Goal: Task Accomplishment & Management: Complete application form

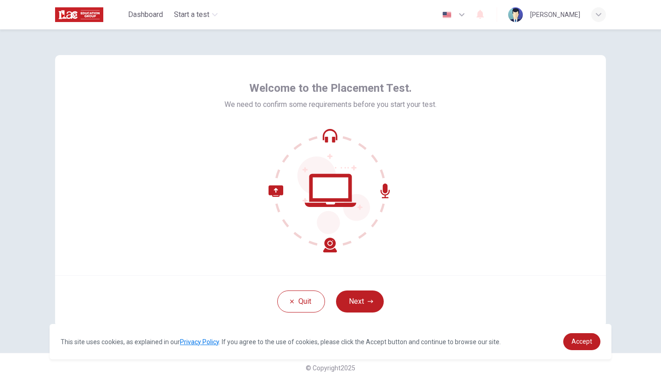
scroll to position [8, 0]
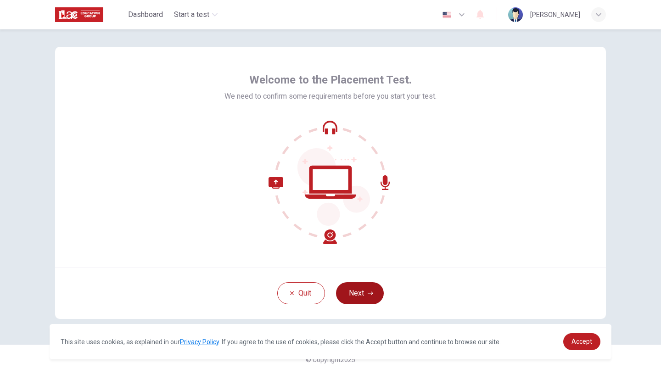
click at [354, 293] on button "Next" at bounding box center [360, 293] width 48 height 22
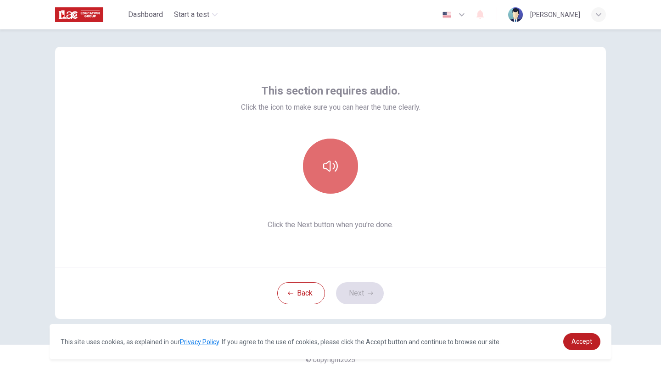
click at [335, 174] on button "button" at bounding box center [330, 166] width 55 height 55
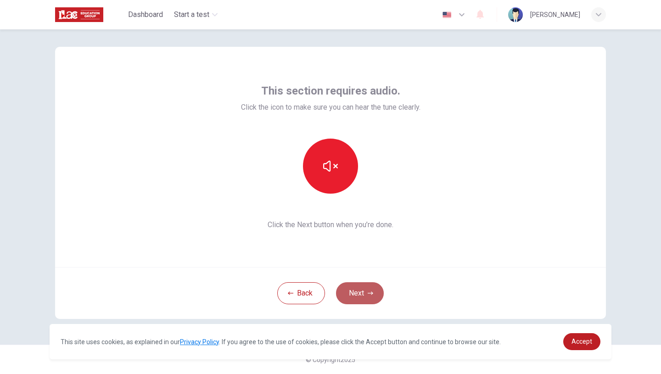
click at [362, 290] on button "Next" at bounding box center [360, 293] width 48 height 22
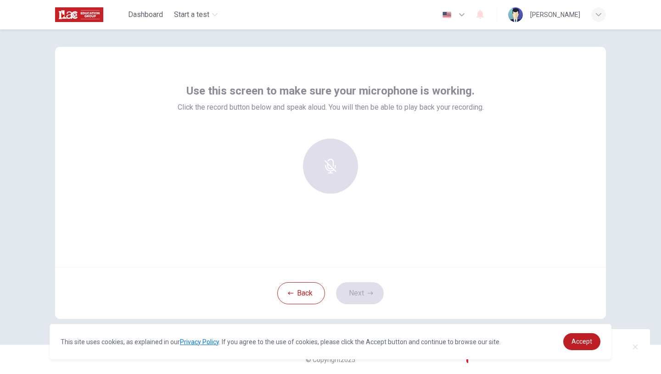
click at [361, 291] on div "Back Next" at bounding box center [330, 293] width 551 height 52
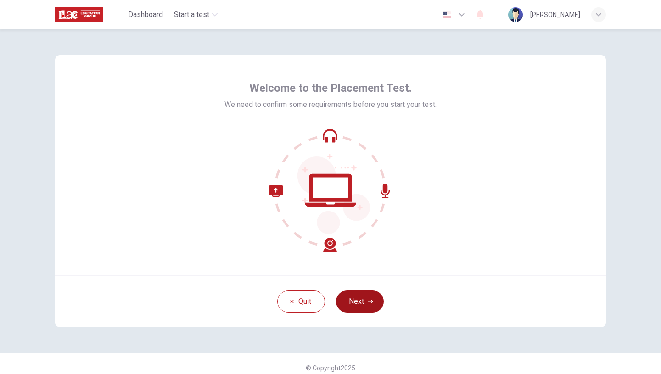
click at [369, 299] on icon "button" at bounding box center [371, 302] width 6 height 6
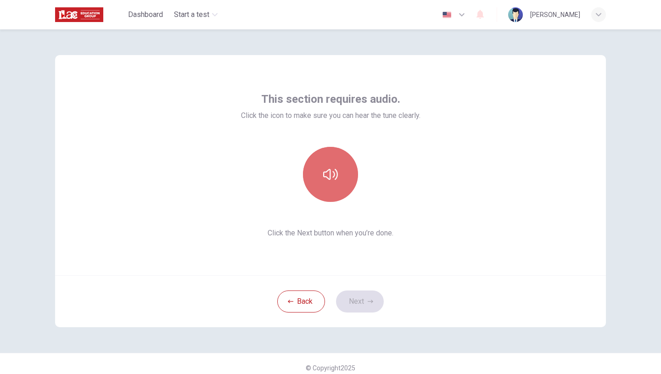
click at [329, 168] on icon "button" at bounding box center [330, 174] width 15 height 15
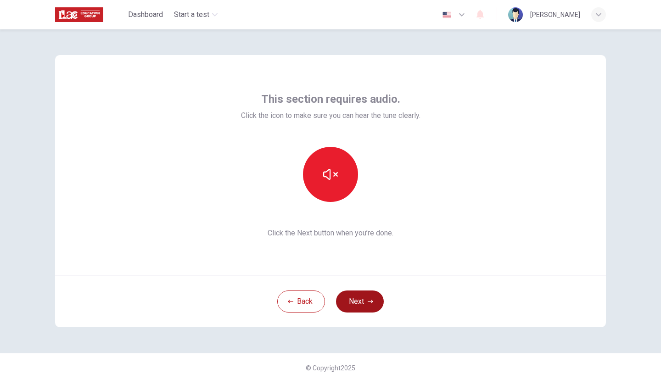
click at [359, 305] on button "Next" at bounding box center [360, 302] width 48 height 22
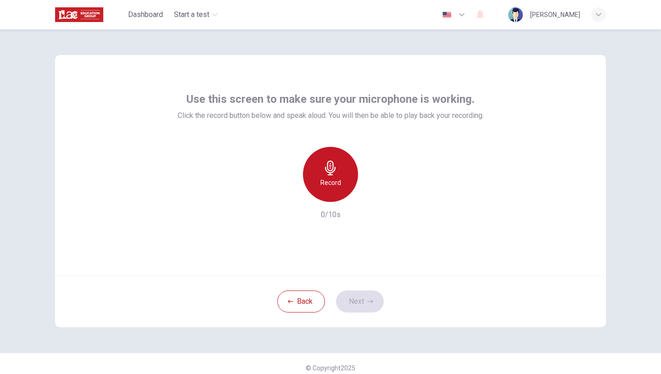
click at [326, 166] on icon "button" at bounding box center [330, 168] width 11 height 15
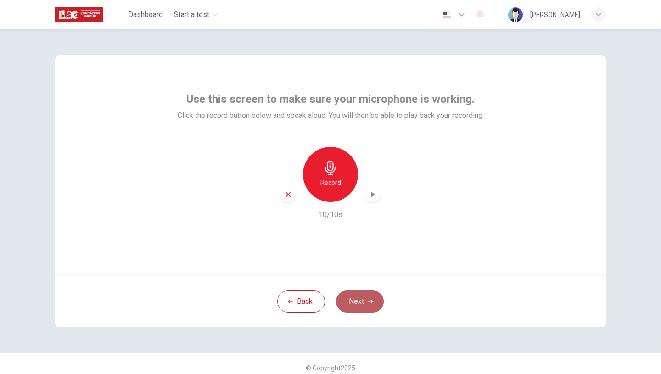
click at [365, 305] on button "Next" at bounding box center [360, 302] width 48 height 22
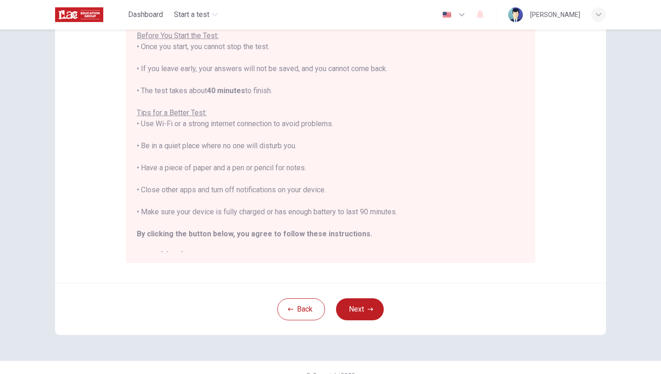
scroll to position [11, 0]
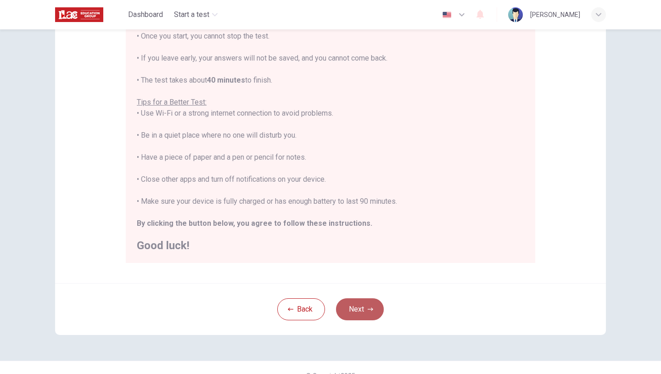
click at [359, 313] on button "Next" at bounding box center [360, 309] width 48 height 22
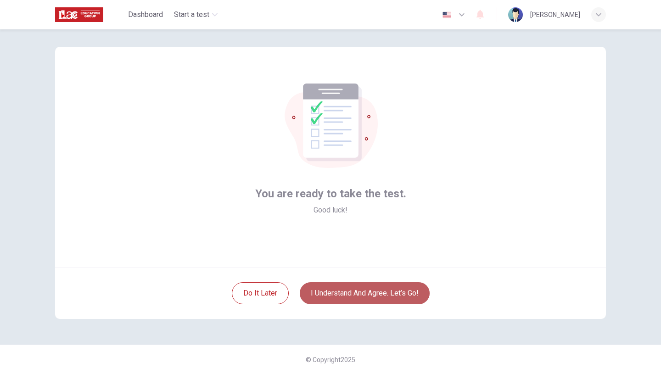
click at [353, 288] on button "I understand and agree. Let’s go!" at bounding box center [365, 293] width 130 height 22
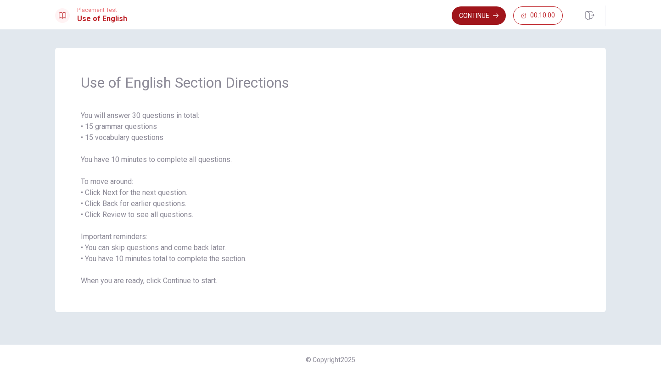
click at [469, 13] on button "Continue" at bounding box center [479, 15] width 54 height 18
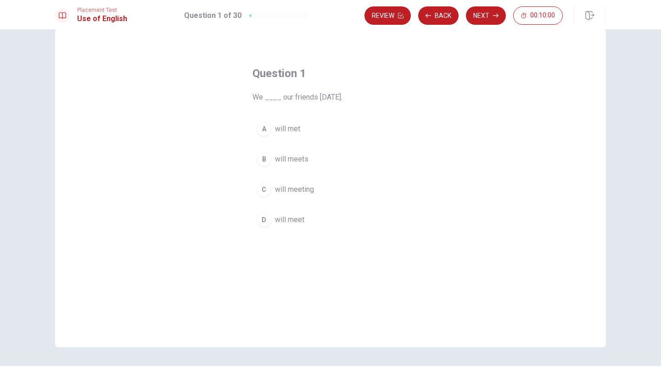
scroll to position [25, 0]
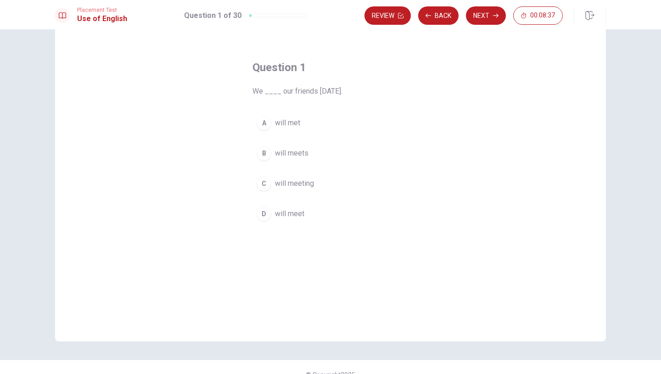
click at [265, 213] on div "D" at bounding box center [264, 214] width 15 height 15
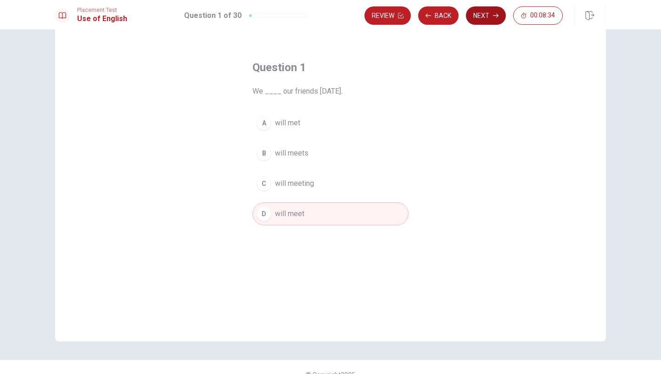
click at [483, 11] on button "Next" at bounding box center [486, 15] width 40 height 18
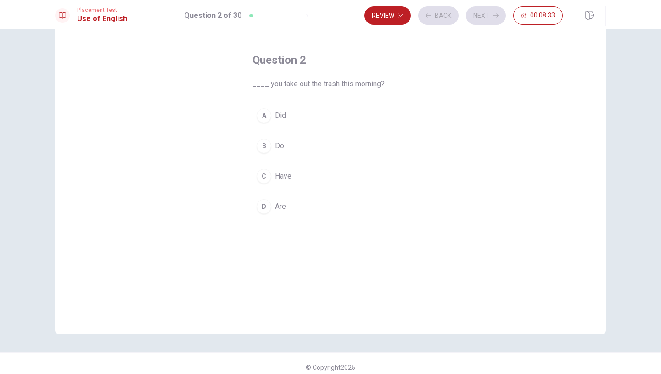
scroll to position [13, 0]
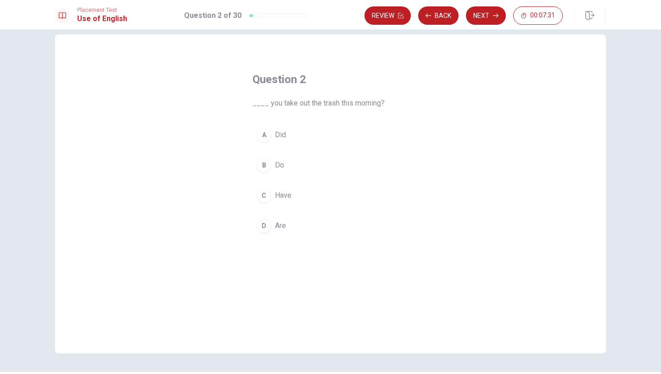
click at [266, 227] on div "D" at bounding box center [264, 225] width 15 height 15
click at [482, 18] on button "Next" at bounding box center [486, 15] width 40 height 18
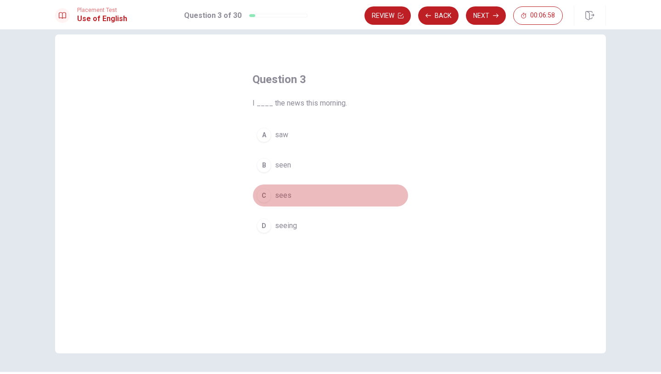
click at [263, 195] on div "C" at bounding box center [264, 195] width 15 height 15
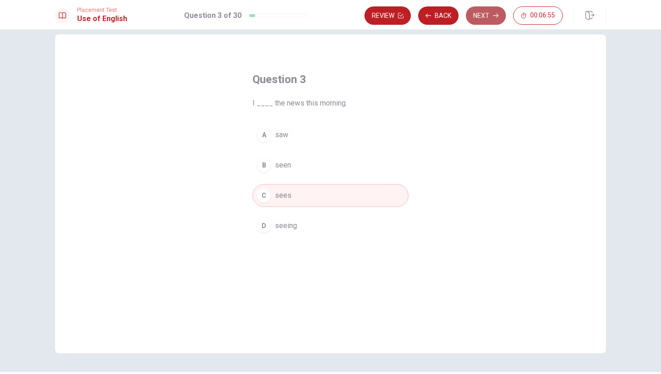
click at [484, 9] on button "Next" at bounding box center [486, 15] width 40 height 18
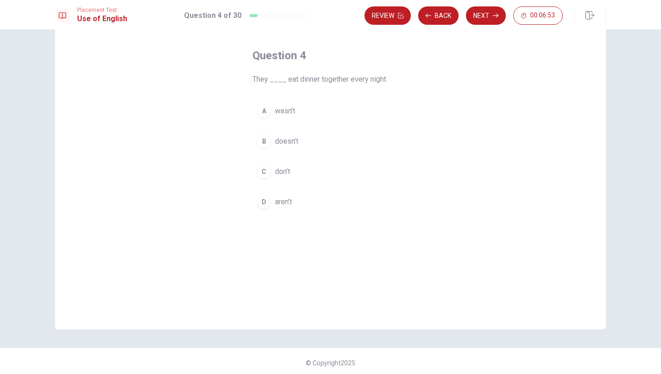
scroll to position [0, 0]
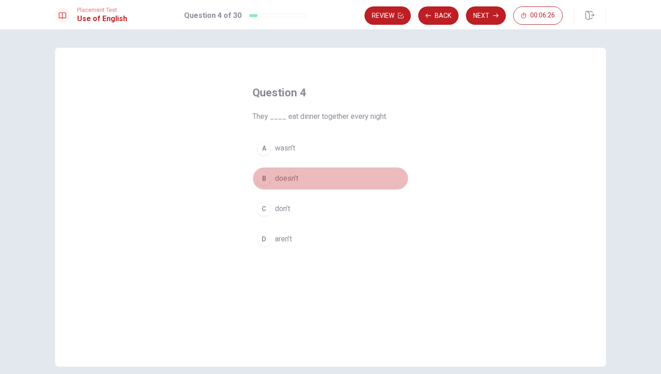
click at [265, 175] on div "B" at bounding box center [264, 178] width 15 height 15
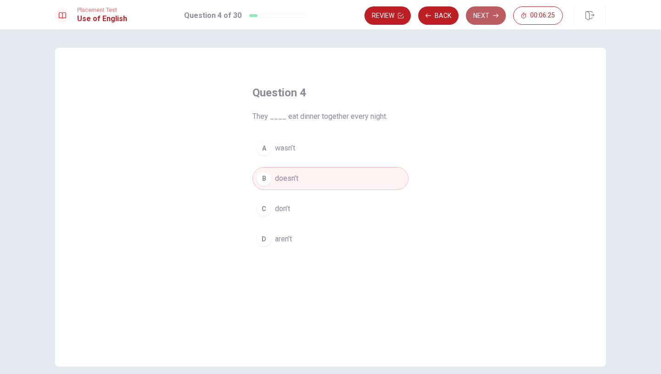
click at [476, 21] on button "Next" at bounding box center [486, 15] width 40 height 18
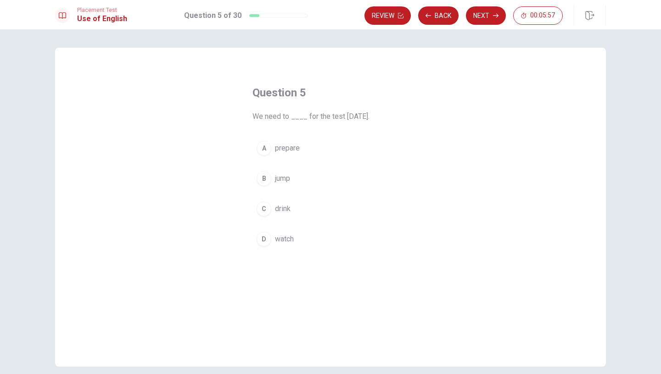
click at [265, 233] on div "D" at bounding box center [264, 239] width 15 height 15
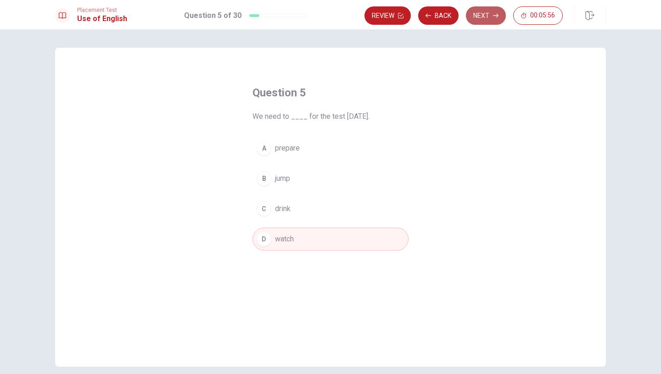
click at [482, 15] on button "Next" at bounding box center [486, 15] width 40 height 18
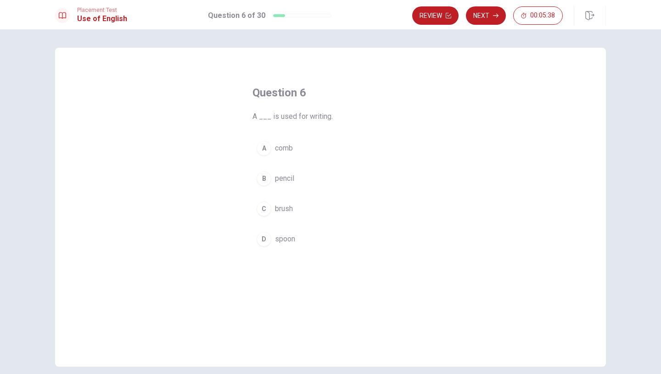
click at [265, 179] on div "B" at bounding box center [264, 178] width 15 height 15
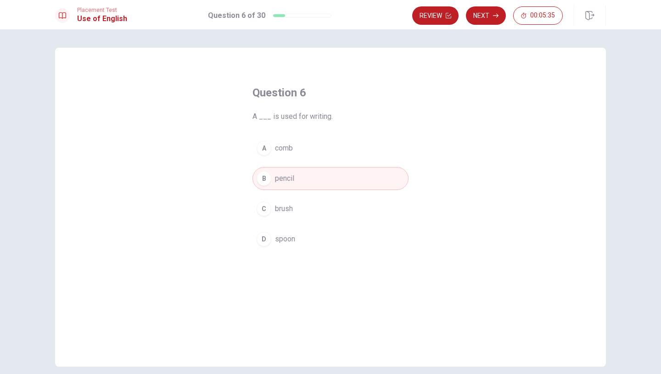
click at [370, 238] on button "D spoon" at bounding box center [330, 239] width 156 height 23
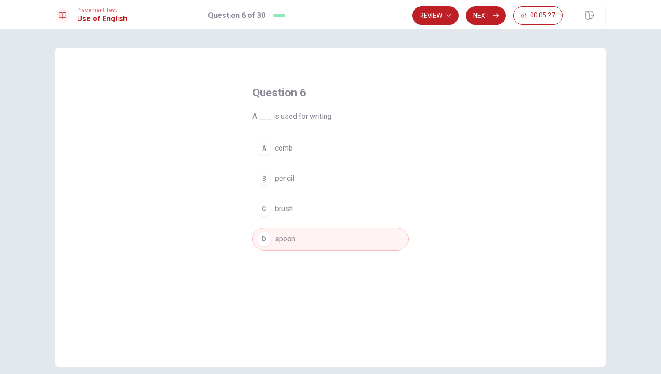
click at [265, 179] on div "B" at bounding box center [264, 178] width 15 height 15
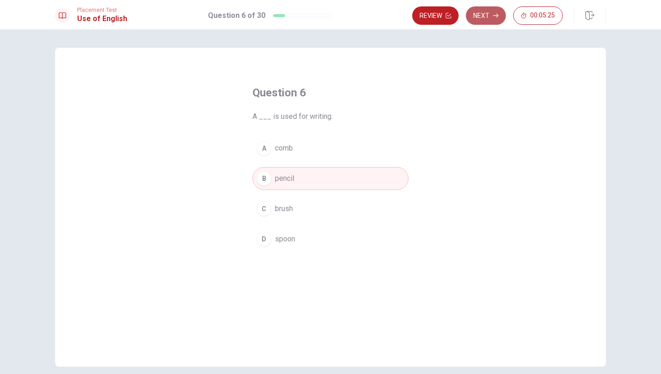
click at [488, 13] on button "Next" at bounding box center [486, 15] width 40 height 18
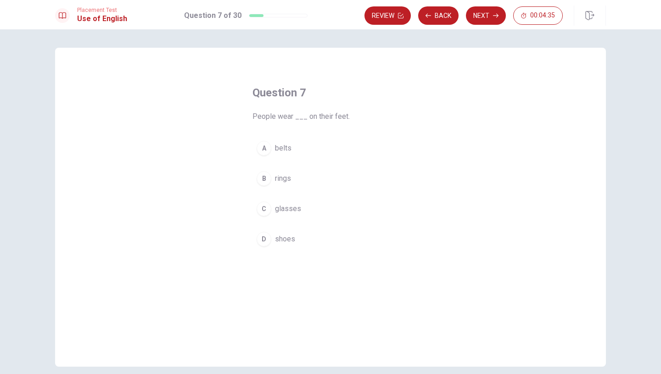
click at [267, 185] on button "B rings" at bounding box center [330, 178] width 156 height 23
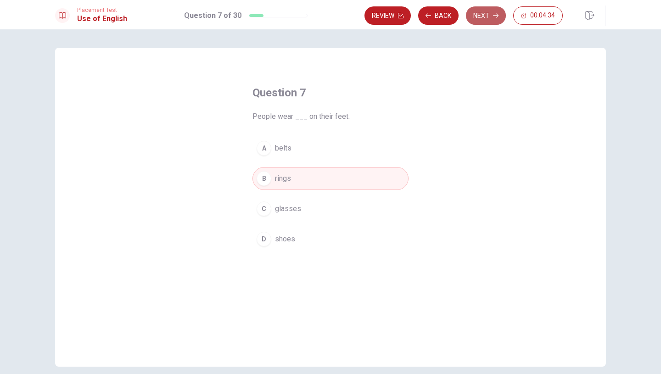
click at [479, 21] on button "Next" at bounding box center [486, 15] width 40 height 18
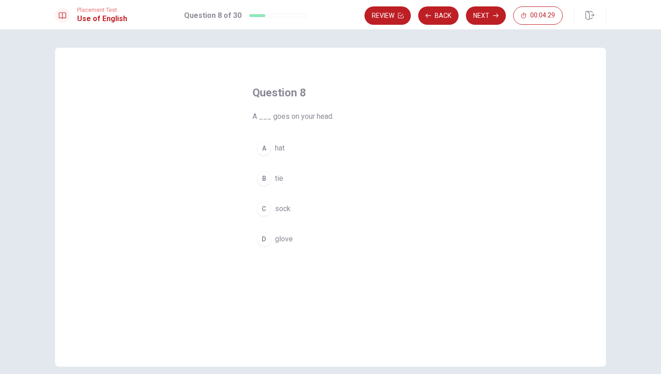
click at [265, 146] on div "A" at bounding box center [264, 148] width 15 height 15
click at [489, 19] on button "Next" at bounding box center [486, 15] width 40 height 18
click at [266, 183] on div "B" at bounding box center [264, 178] width 15 height 15
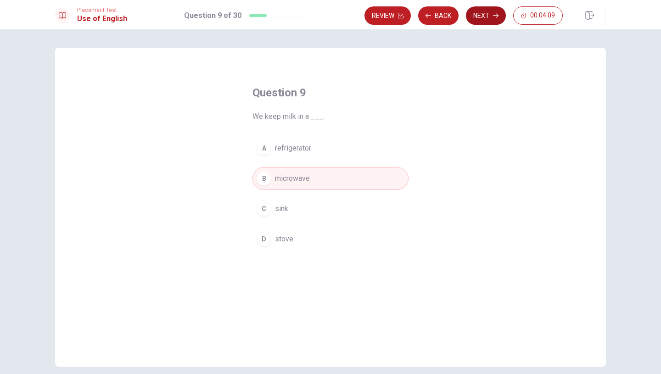
click at [487, 18] on button "Next" at bounding box center [486, 15] width 40 height 18
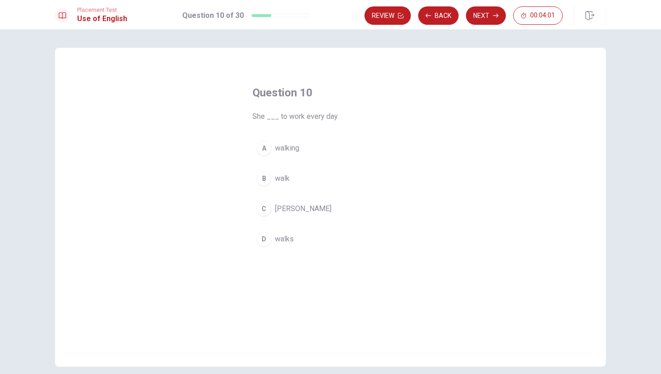
click at [266, 172] on div "B" at bounding box center [264, 178] width 15 height 15
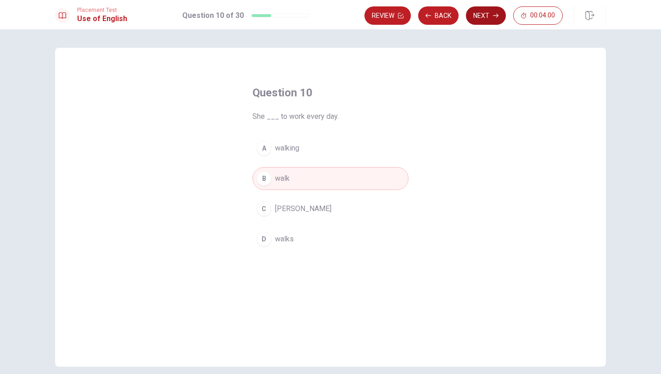
click at [493, 14] on icon "button" at bounding box center [496, 16] width 6 height 6
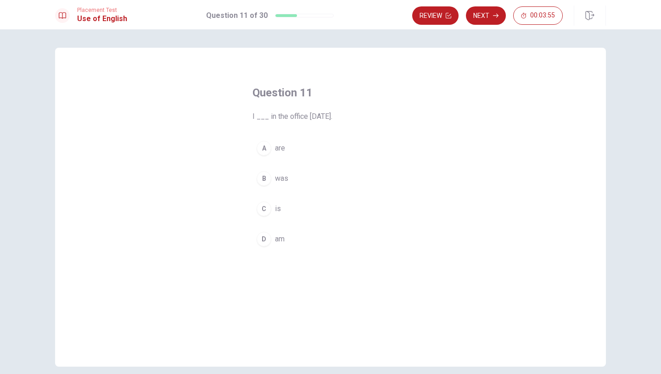
click at [264, 146] on div "A" at bounding box center [264, 148] width 15 height 15
click at [263, 240] on div "D" at bounding box center [264, 239] width 15 height 15
click at [487, 13] on button "Next" at bounding box center [486, 15] width 40 height 18
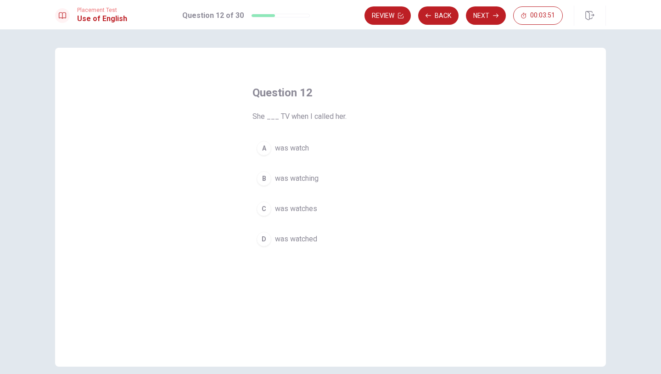
click at [270, 146] on button "A was watch" at bounding box center [330, 148] width 156 height 23
click at [483, 17] on button "Next" at bounding box center [486, 15] width 40 height 18
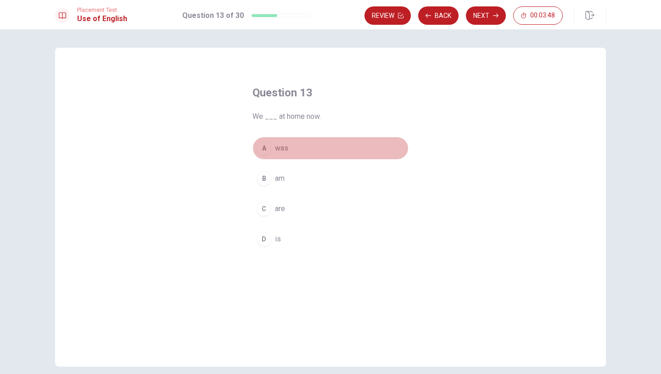
click at [264, 150] on div "A" at bounding box center [264, 148] width 15 height 15
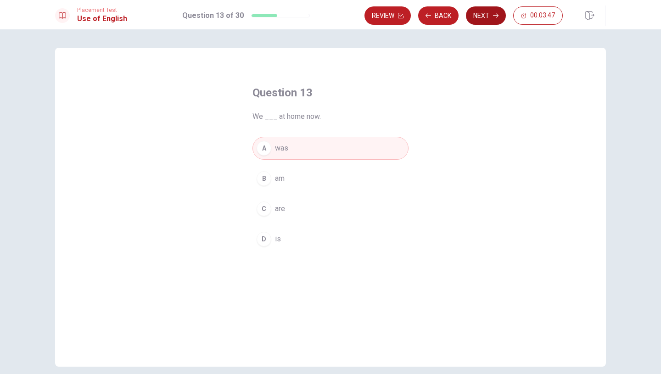
click at [488, 18] on button "Next" at bounding box center [486, 15] width 40 height 18
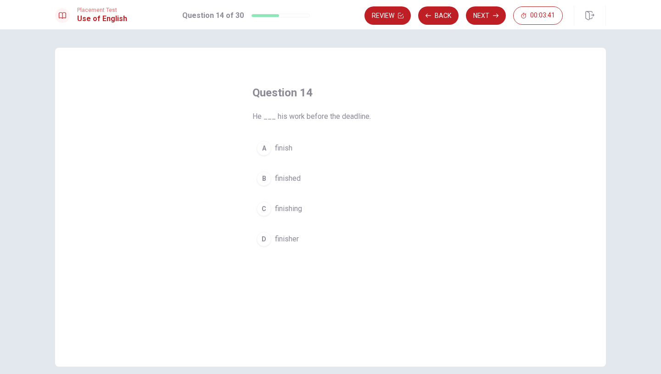
click at [262, 177] on div "B" at bounding box center [264, 178] width 15 height 15
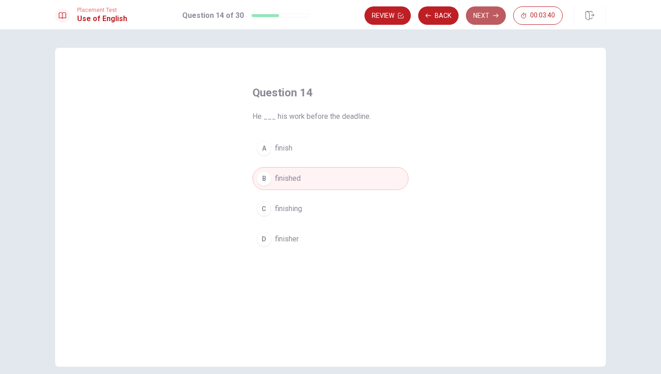
click at [486, 11] on button "Next" at bounding box center [486, 15] width 40 height 18
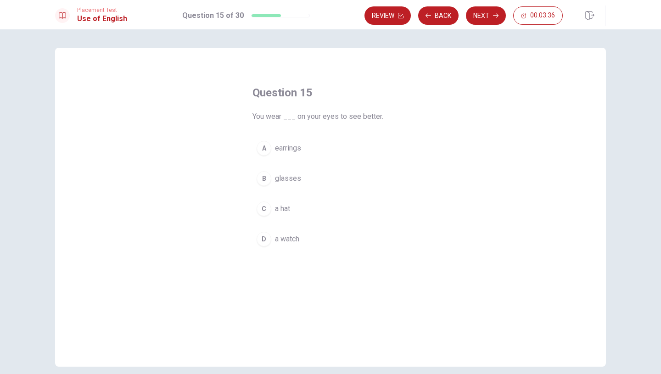
click at [266, 175] on div "B" at bounding box center [264, 178] width 15 height 15
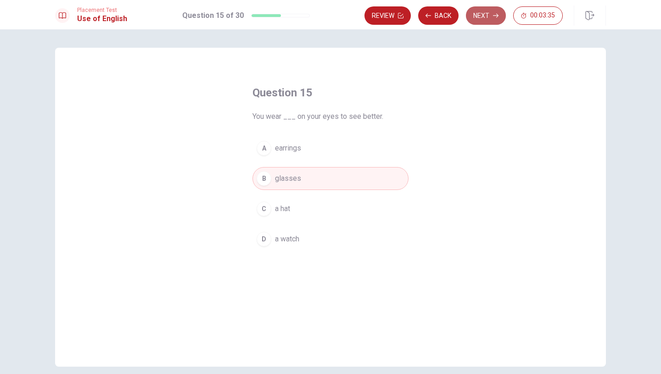
click at [483, 16] on button "Next" at bounding box center [486, 15] width 40 height 18
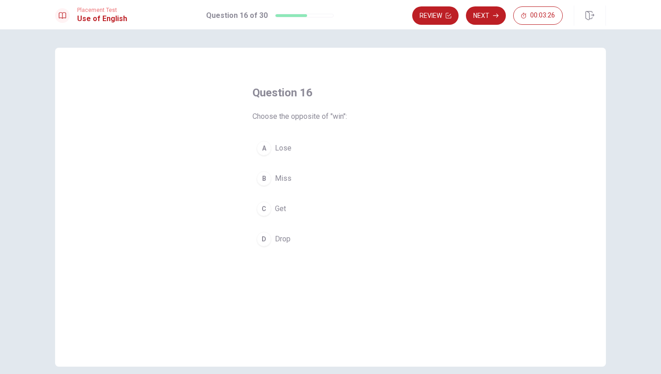
click at [263, 138] on button "A Lose" at bounding box center [330, 148] width 156 height 23
click at [485, 14] on button "Next" at bounding box center [486, 15] width 40 height 18
click at [262, 143] on div "A" at bounding box center [264, 148] width 15 height 15
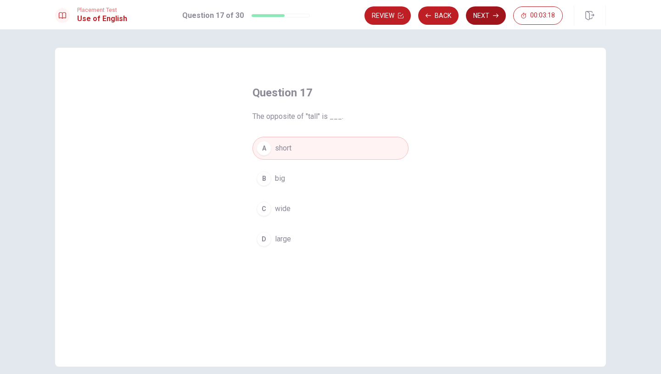
click at [473, 17] on button "Next" at bounding box center [486, 15] width 40 height 18
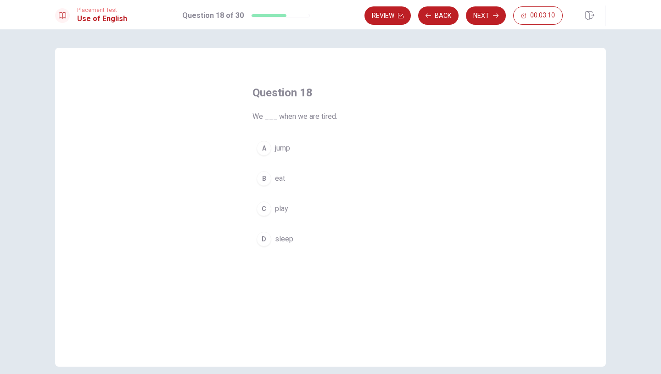
click at [262, 246] on div "D" at bounding box center [264, 239] width 15 height 15
click at [483, 13] on button "Next" at bounding box center [486, 15] width 40 height 18
click at [276, 144] on span "chef" at bounding box center [282, 148] width 14 height 11
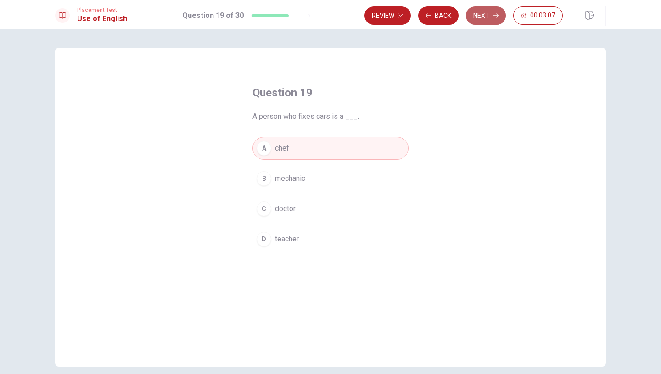
click at [481, 24] on button "Next" at bounding box center [486, 15] width 40 height 18
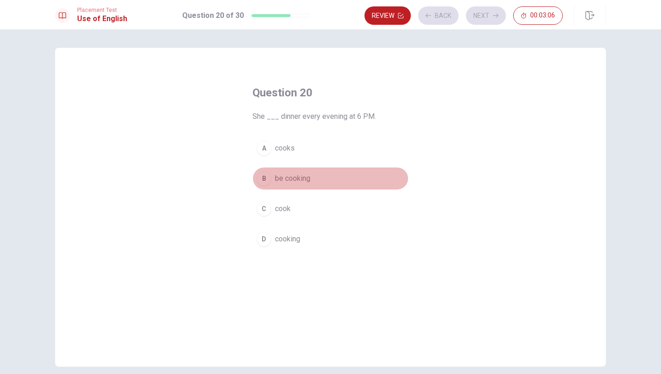
click at [276, 186] on button "B be cooking" at bounding box center [330, 178] width 156 height 23
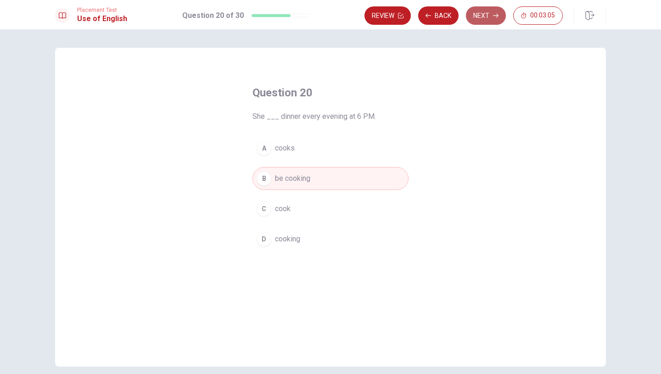
click at [487, 19] on button "Next" at bounding box center [486, 15] width 40 height 18
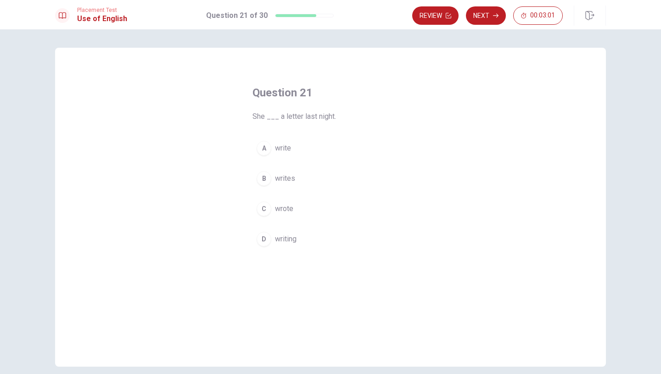
click at [292, 182] on span "writes" at bounding box center [285, 178] width 20 height 11
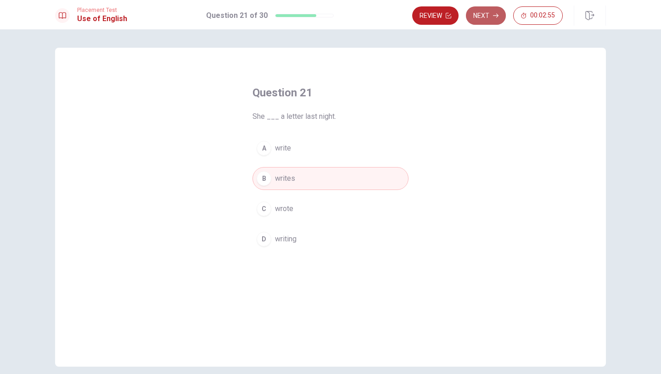
click at [482, 11] on button "Next" at bounding box center [486, 15] width 40 height 18
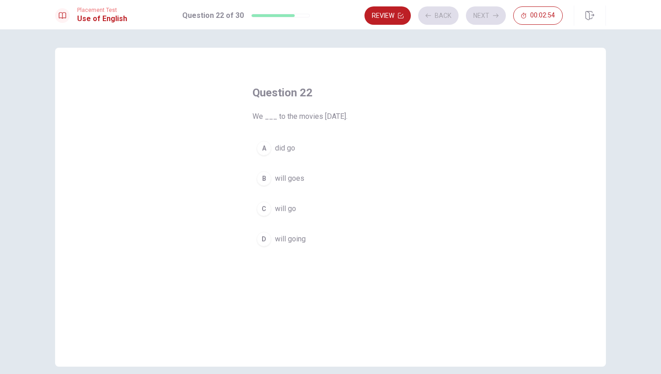
click at [358, 123] on div "Question 22 We ___ to the movies [DATE]. A did go B will goes C will go D will …" at bounding box center [330, 168] width 193 height 195
click at [342, 162] on div "A did go B will goes C will go D will going" at bounding box center [330, 194] width 156 height 114
click at [268, 206] on div "C" at bounding box center [264, 209] width 15 height 15
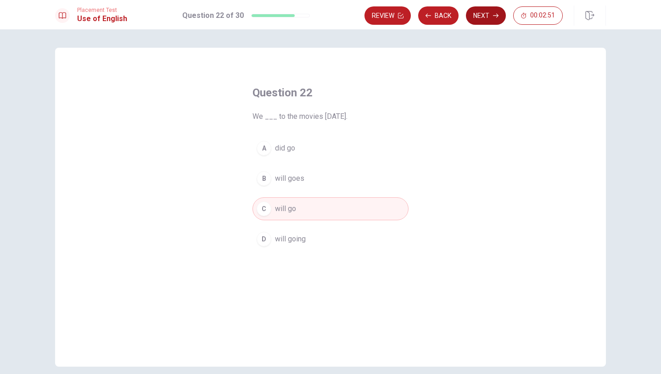
click at [489, 11] on button "Next" at bounding box center [486, 15] width 40 height 18
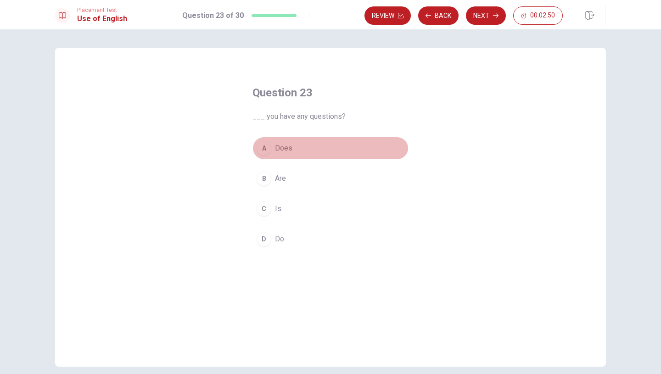
click at [259, 148] on div "A" at bounding box center [264, 148] width 15 height 15
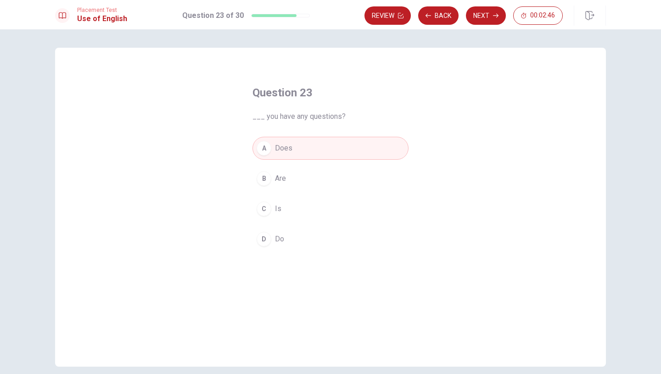
click at [288, 235] on button "D Do" at bounding box center [330, 239] width 156 height 23
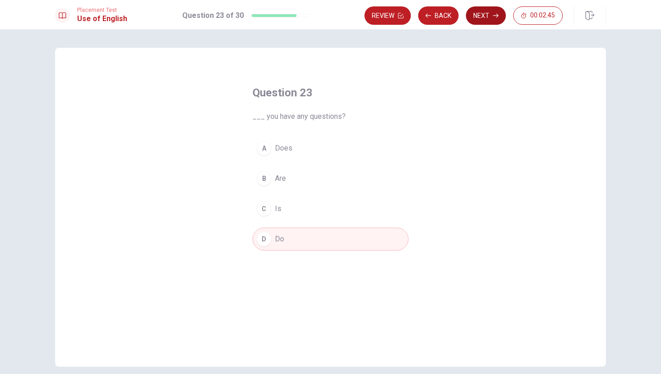
click at [481, 17] on button "Next" at bounding box center [486, 15] width 40 height 18
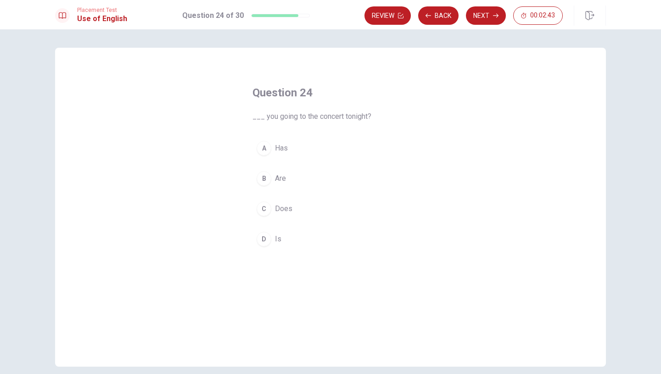
click at [283, 160] on div "A Has B Are C Does D Is" at bounding box center [330, 194] width 156 height 114
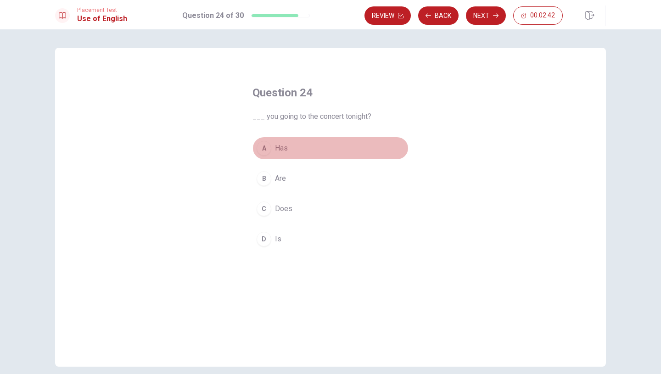
click at [263, 147] on div "A" at bounding box center [264, 148] width 15 height 15
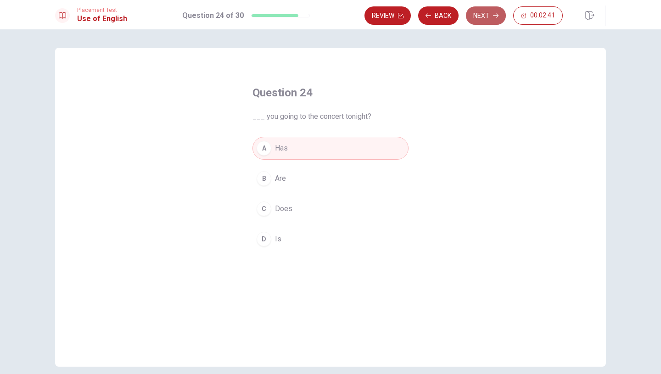
click at [482, 23] on button "Next" at bounding box center [486, 15] width 40 height 18
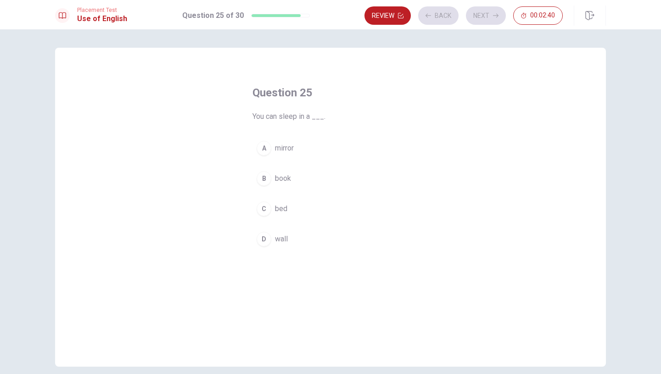
click at [264, 189] on button "B book" at bounding box center [330, 178] width 156 height 23
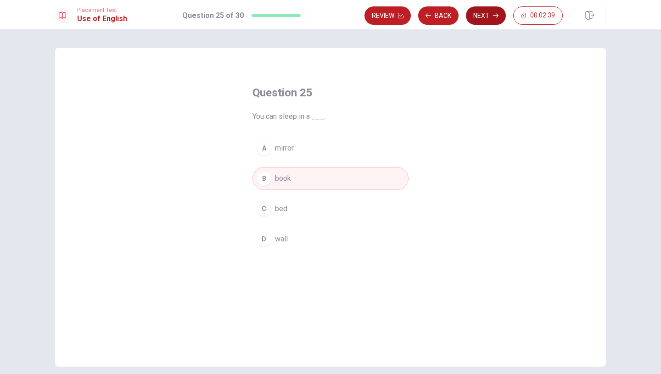
click at [489, 9] on button "Next" at bounding box center [486, 15] width 40 height 18
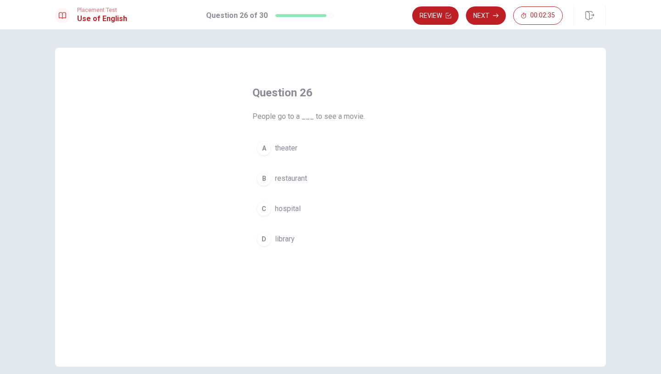
click at [256, 184] on button "B restaurant" at bounding box center [330, 178] width 156 height 23
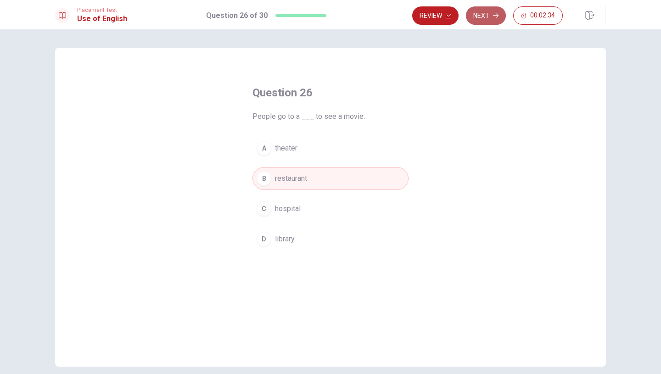
click at [476, 15] on button "Next" at bounding box center [486, 15] width 40 height 18
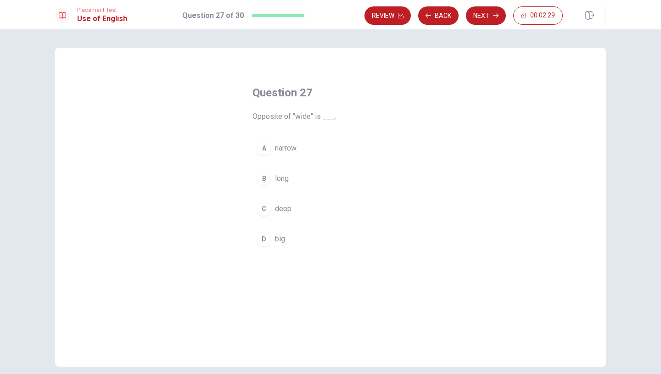
click at [263, 150] on div "A" at bounding box center [264, 148] width 15 height 15
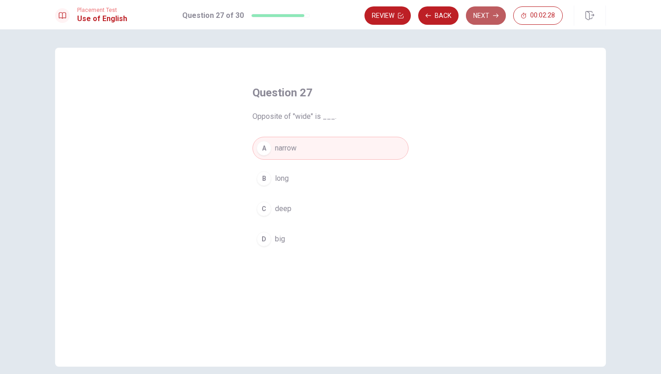
click at [485, 13] on button "Next" at bounding box center [486, 15] width 40 height 18
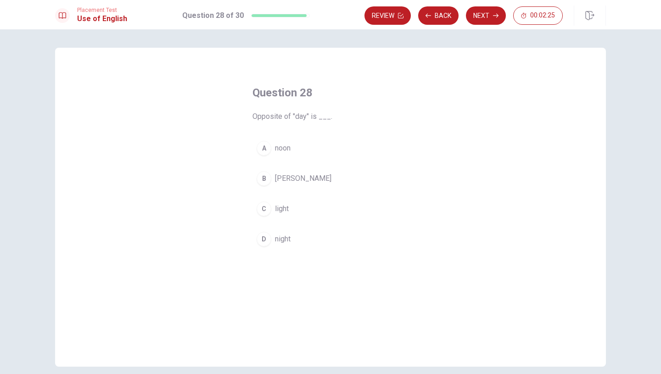
click at [266, 167] on button "B [PERSON_NAME]" at bounding box center [330, 178] width 156 height 23
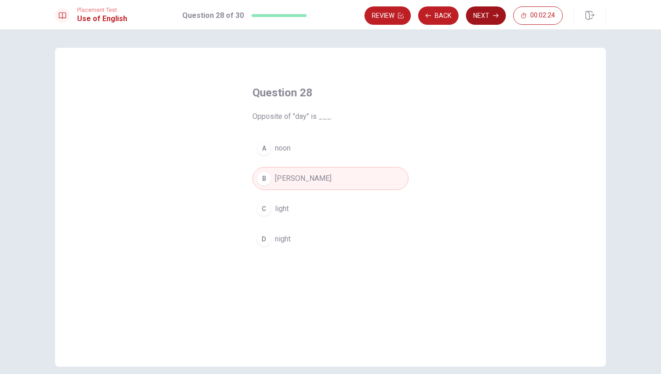
click at [476, 16] on button "Next" at bounding box center [486, 15] width 40 height 18
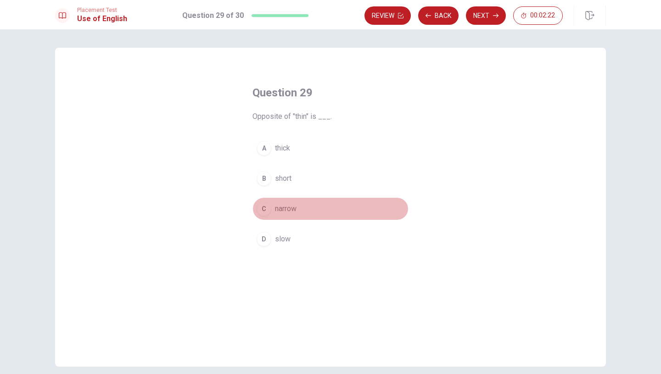
click at [263, 205] on div "C" at bounding box center [264, 209] width 15 height 15
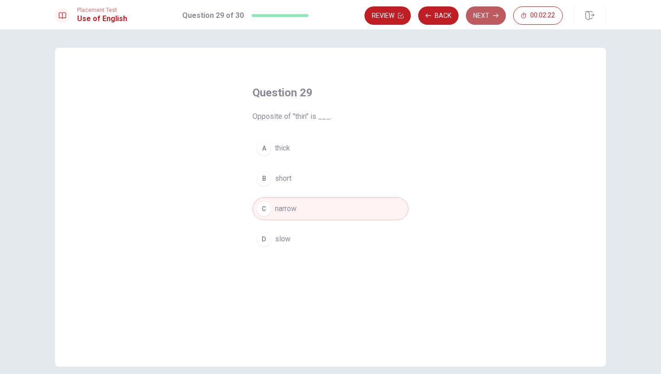
click at [488, 7] on button "Next" at bounding box center [486, 15] width 40 height 18
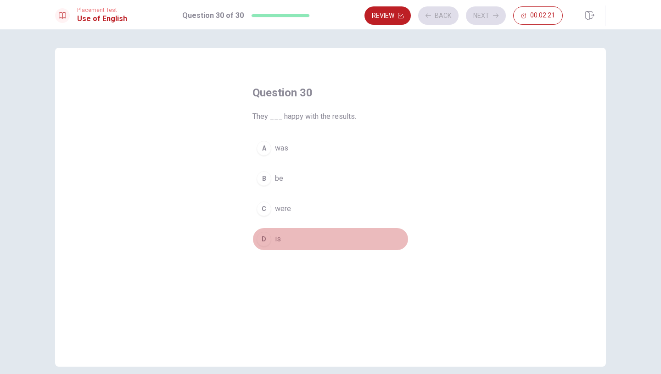
click at [274, 230] on button "D is" at bounding box center [330, 239] width 156 height 23
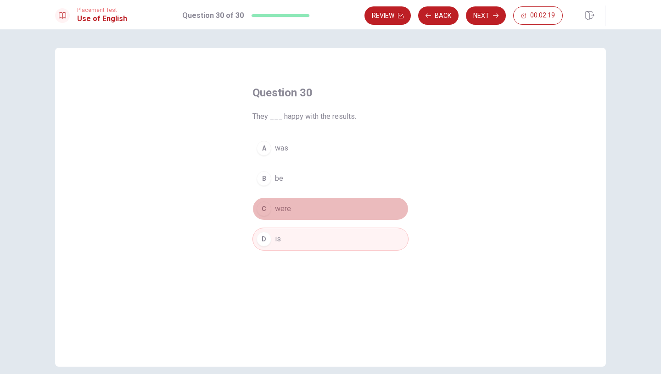
click at [263, 208] on div "C" at bounding box center [264, 209] width 15 height 15
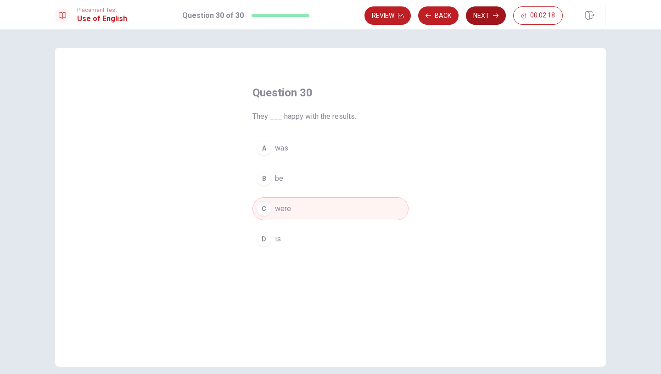
click at [475, 20] on button "Next" at bounding box center [486, 15] width 40 height 18
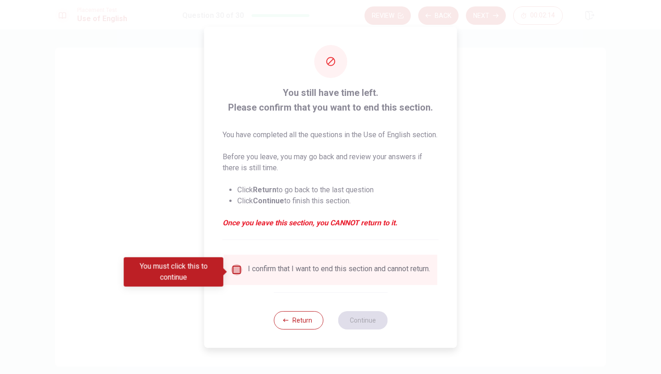
click at [238, 275] on input "You must click this to continue" at bounding box center [236, 269] width 11 height 11
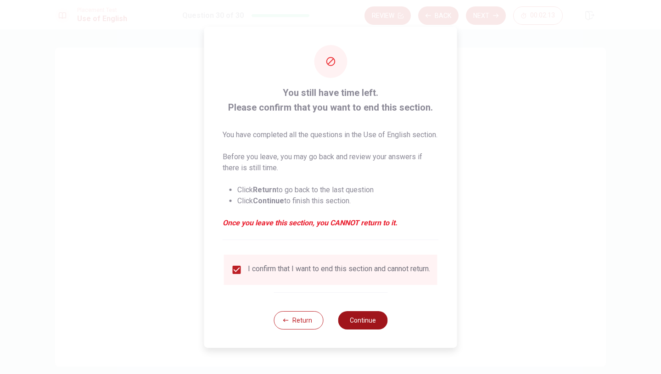
click at [369, 325] on button "Continue" at bounding box center [363, 320] width 50 height 18
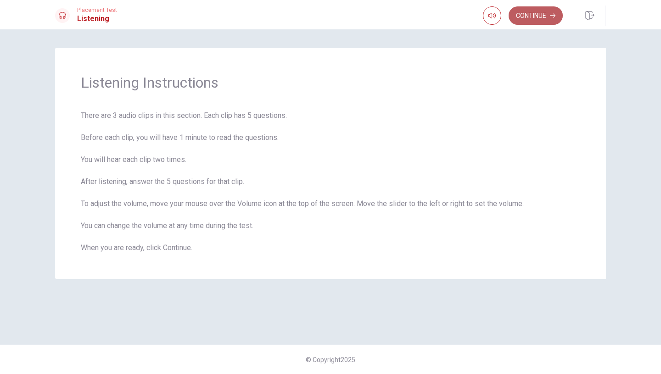
click at [524, 14] on button "Continue" at bounding box center [536, 15] width 54 height 18
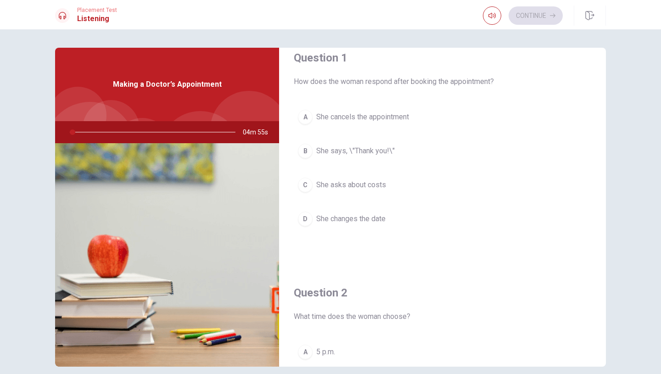
scroll to position [16, 0]
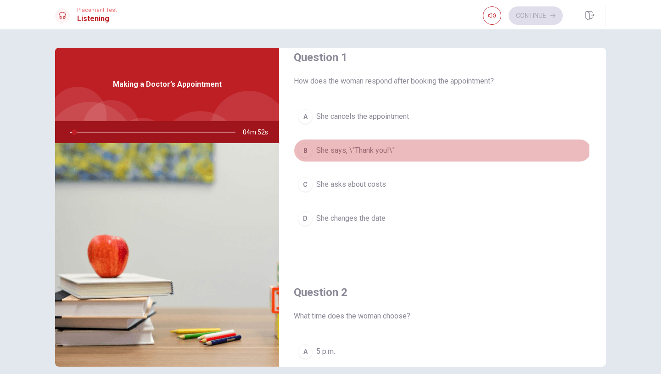
click at [310, 151] on div "B" at bounding box center [305, 150] width 15 height 15
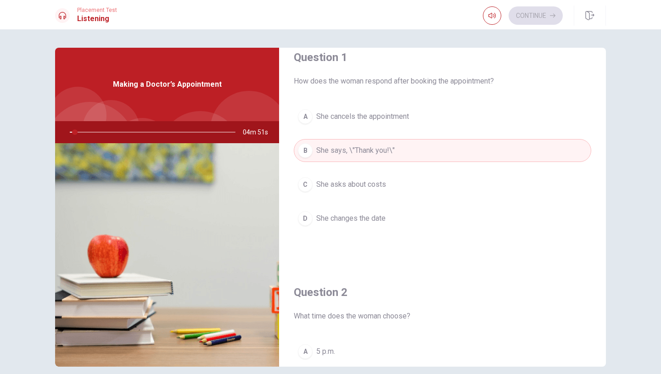
scroll to position [135, 0]
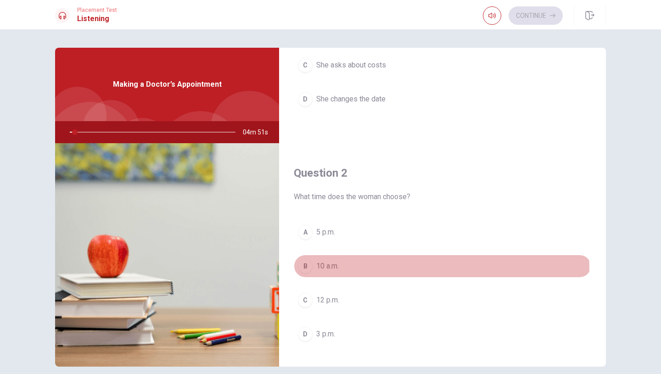
click at [304, 271] on div "B" at bounding box center [305, 266] width 15 height 15
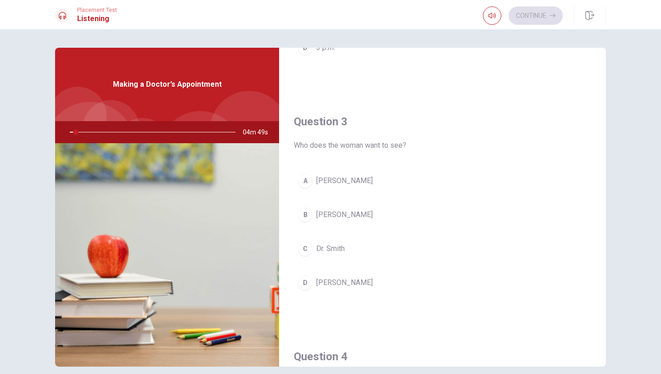
scroll to position [431, 0]
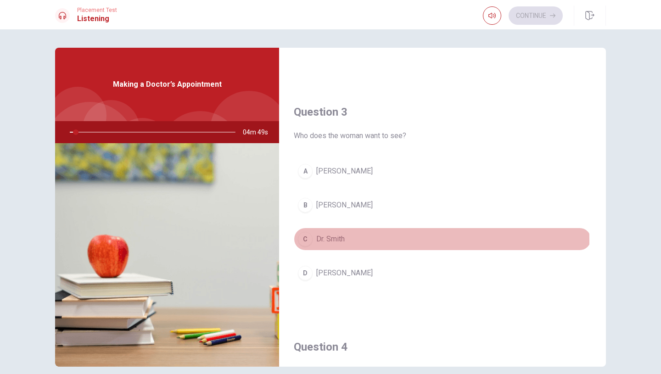
click at [305, 241] on div "C" at bounding box center [305, 239] width 15 height 15
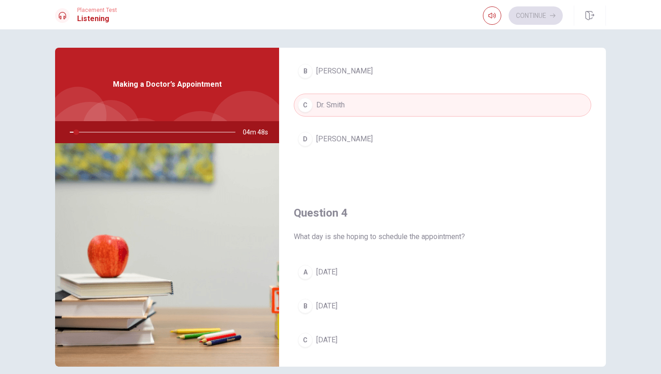
scroll to position [599, 0]
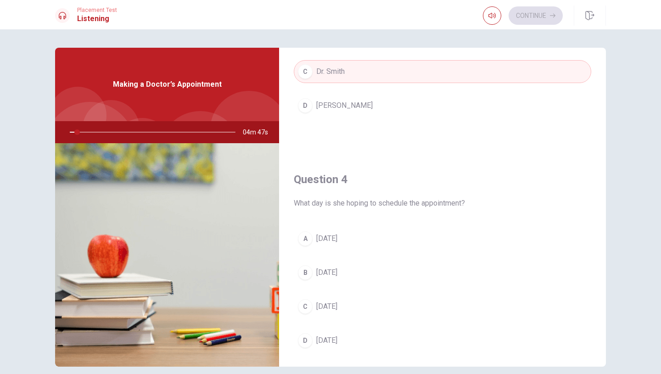
click at [309, 274] on div "B" at bounding box center [305, 272] width 15 height 15
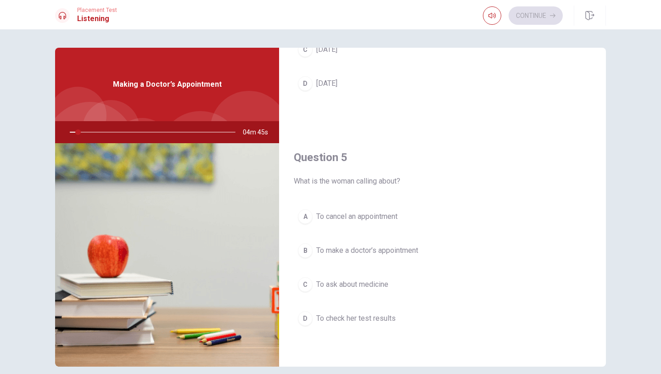
scroll to position [40, 0]
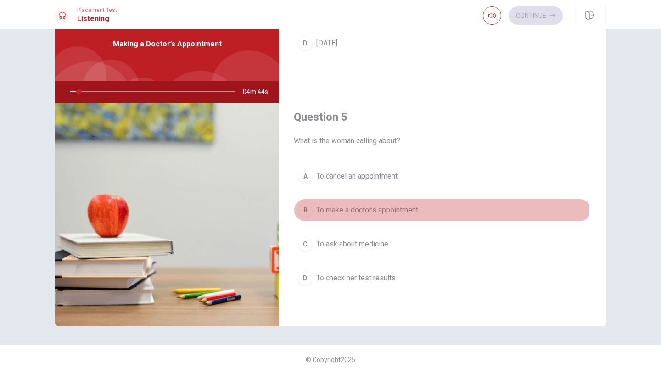
click at [307, 213] on div "B" at bounding box center [305, 210] width 15 height 15
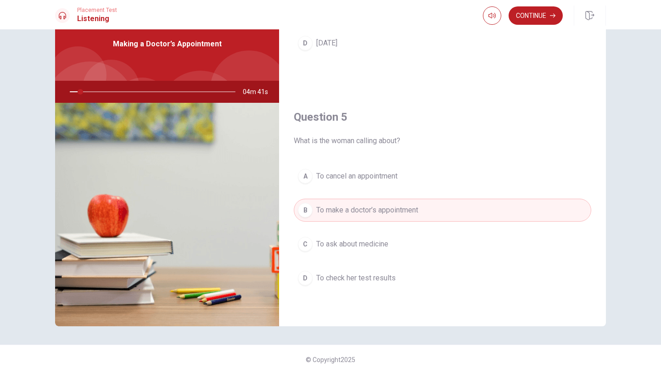
drag, startPoint x: 77, startPoint y: 91, endPoint x: 117, endPoint y: 92, distance: 39.9
click at [117, 92] on div at bounding box center [151, 92] width 184 height 22
drag, startPoint x: 79, startPoint y: 92, endPoint x: 96, endPoint y: 93, distance: 16.6
click at [96, 93] on div at bounding box center [151, 92] width 184 height 22
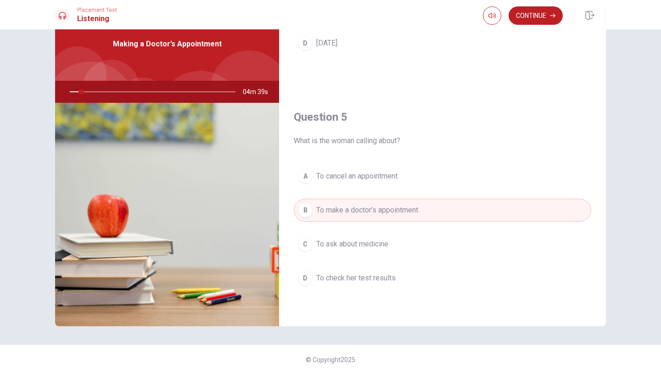
click at [111, 93] on div at bounding box center [151, 92] width 184 height 22
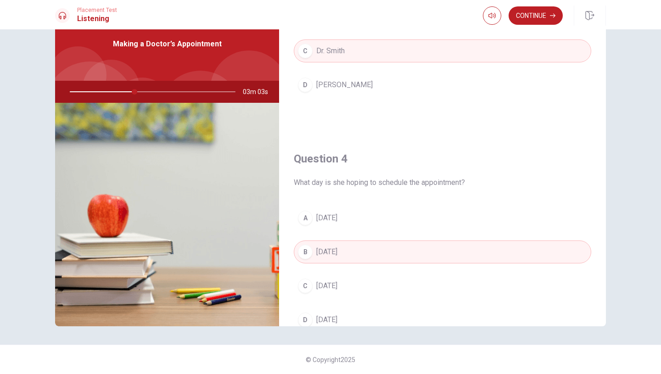
scroll to position [628, 0]
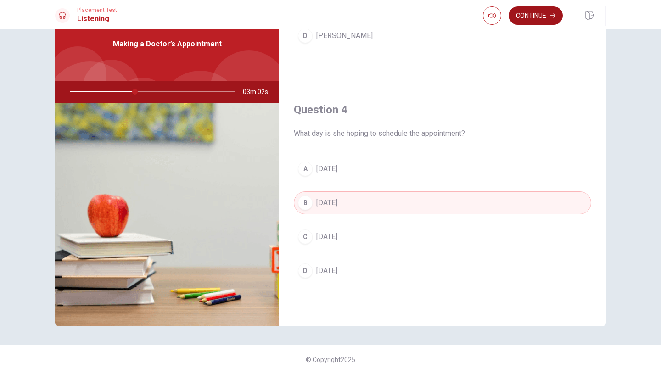
click at [541, 11] on button "Continue" at bounding box center [536, 15] width 54 height 18
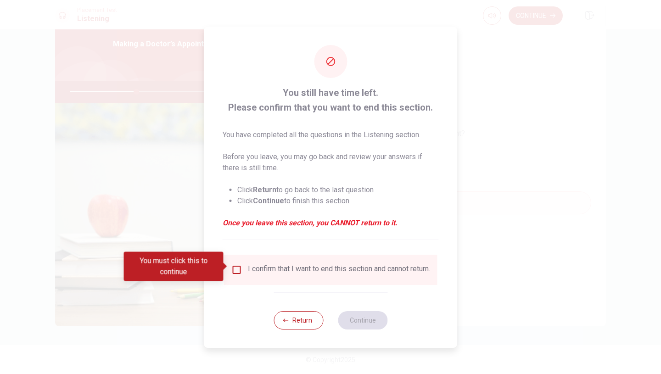
click at [238, 267] on input "You must click this to continue" at bounding box center [236, 269] width 11 height 11
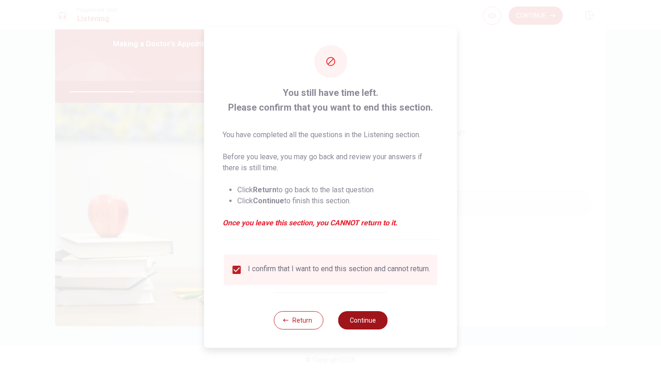
click at [364, 321] on button "Continue" at bounding box center [363, 320] width 50 height 18
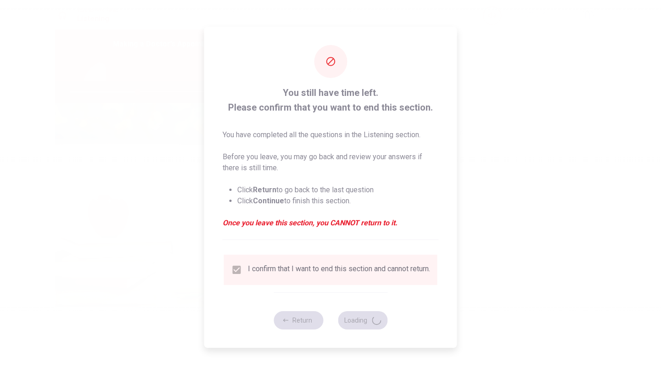
type input "41"
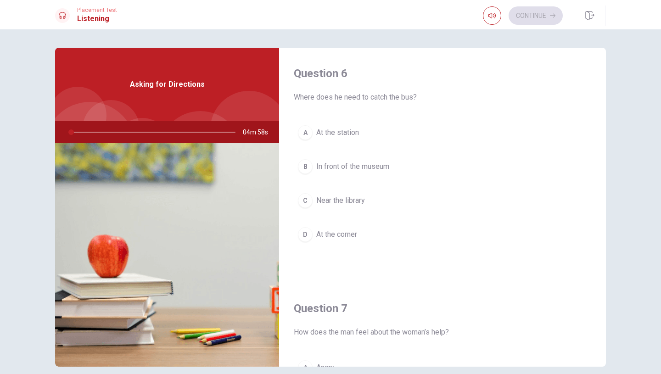
scroll to position [45, 0]
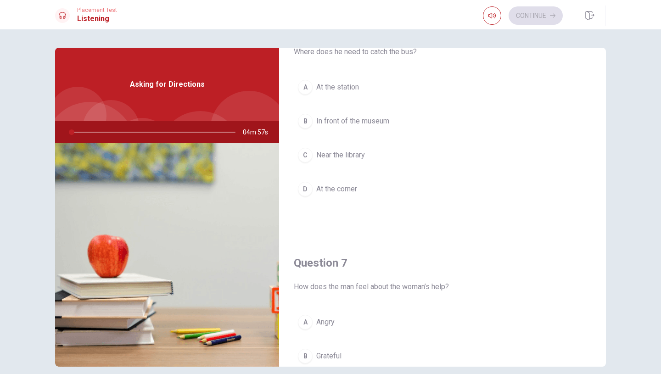
click at [312, 120] on button "B In front of the museum" at bounding box center [442, 121] width 297 height 23
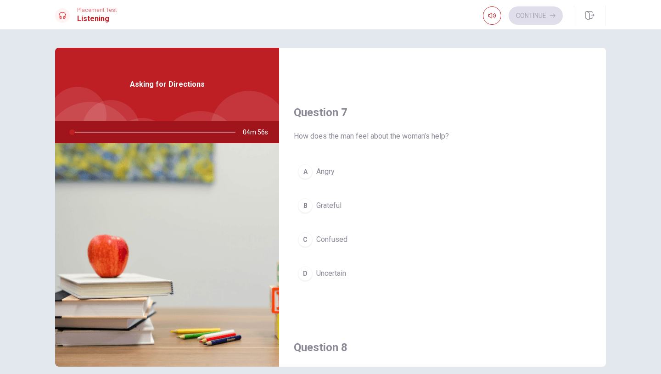
scroll to position [238, 0]
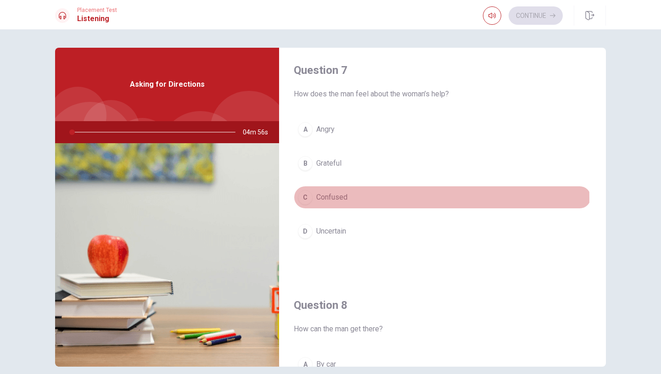
click at [307, 199] on div "C" at bounding box center [305, 197] width 15 height 15
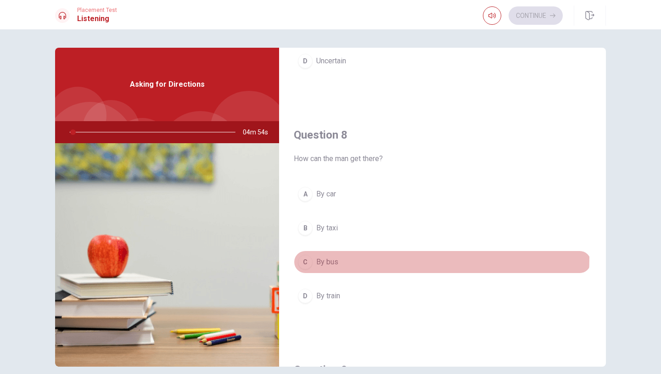
click at [302, 258] on div "C" at bounding box center [305, 262] width 15 height 15
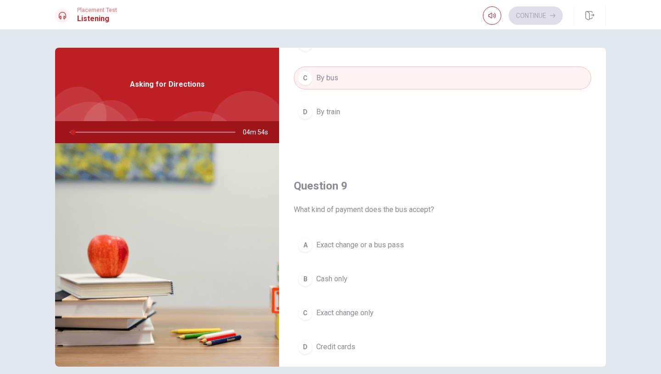
scroll to position [684, 0]
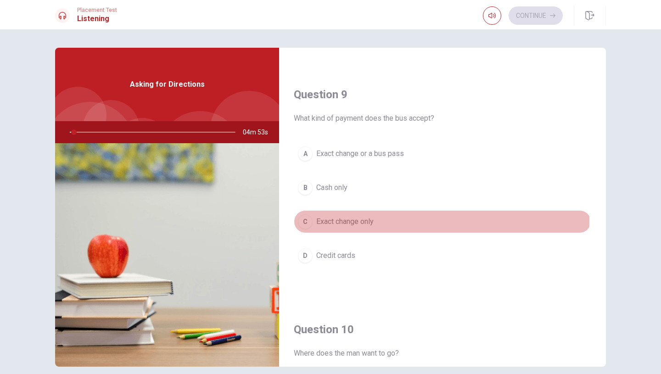
click at [308, 221] on div "C" at bounding box center [305, 221] width 15 height 15
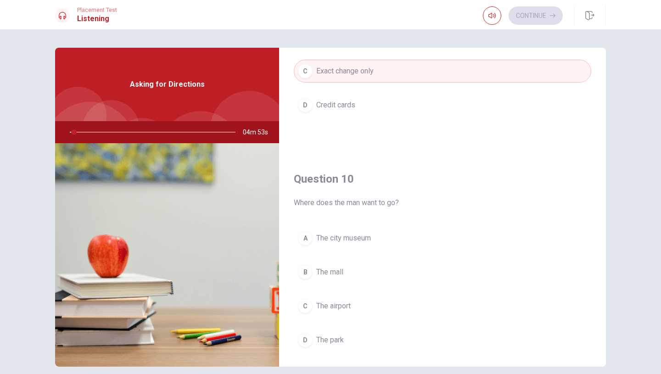
scroll to position [856, 0]
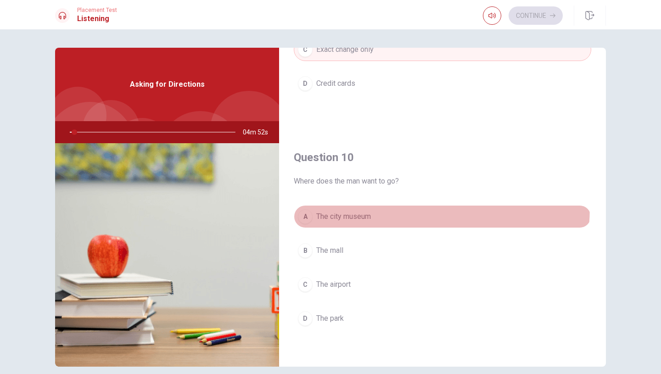
click at [309, 205] on button "A The city museum" at bounding box center [442, 216] width 297 height 23
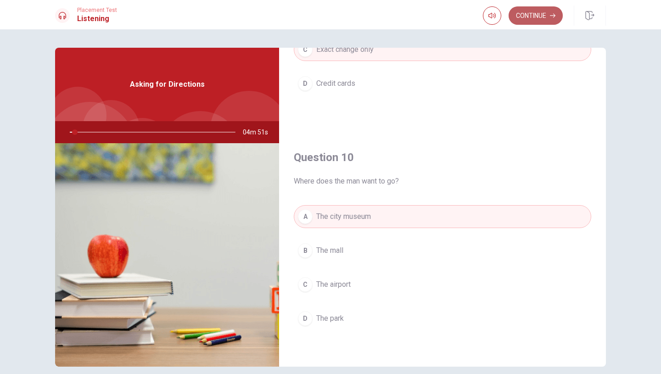
click at [532, 7] on button "Continue" at bounding box center [536, 15] width 54 height 18
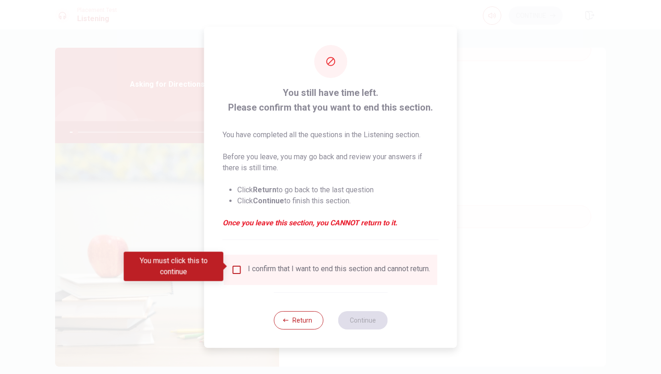
click at [238, 260] on div "I confirm that I want to end this section and cannot return." at bounding box center [330, 270] width 213 height 30
click at [235, 272] on input "You must click this to continue" at bounding box center [236, 269] width 11 height 11
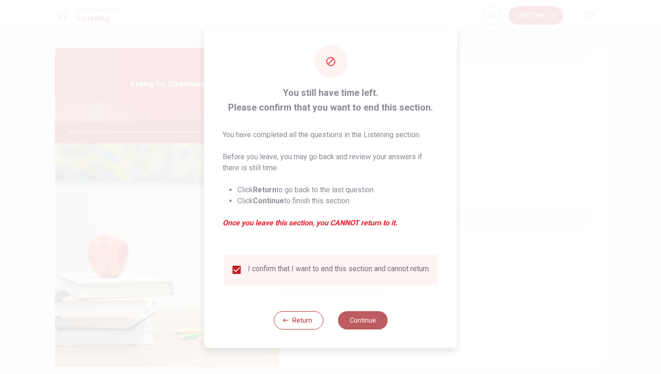
click at [377, 326] on button "Continue" at bounding box center [363, 320] width 50 height 18
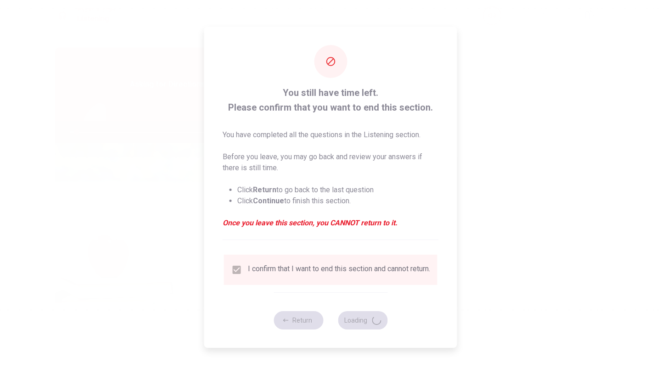
type input "4"
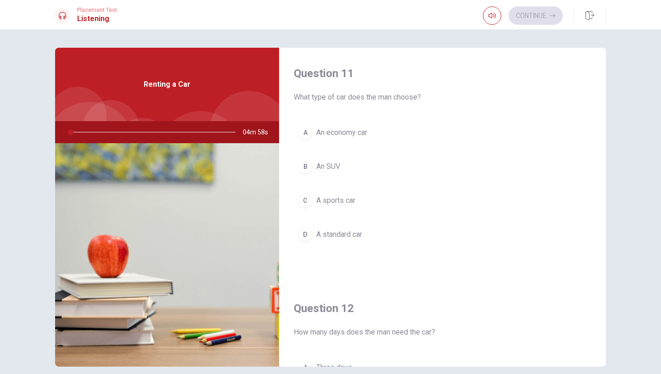
scroll to position [23, 0]
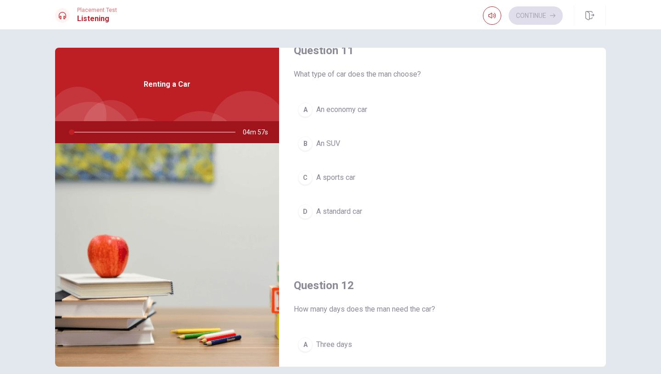
click at [312, 115] on button "A An economy car" at bounding box center [442, 109] width 297 height 23
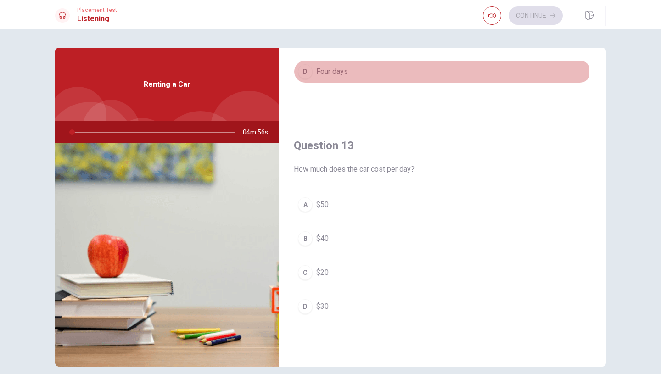
click at [306, 77] on div "D" at bounding box center [305, 71] width 15 height 15
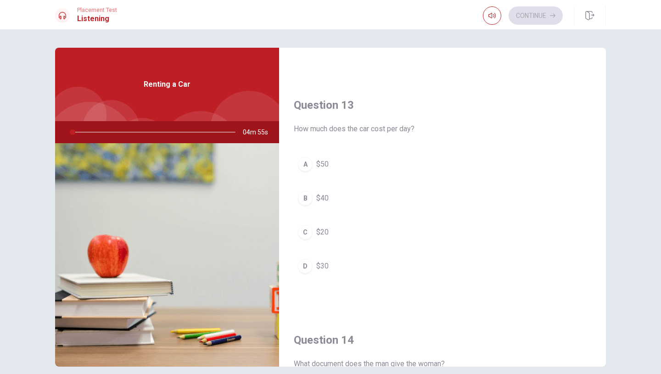
scroll to position [445, 0]
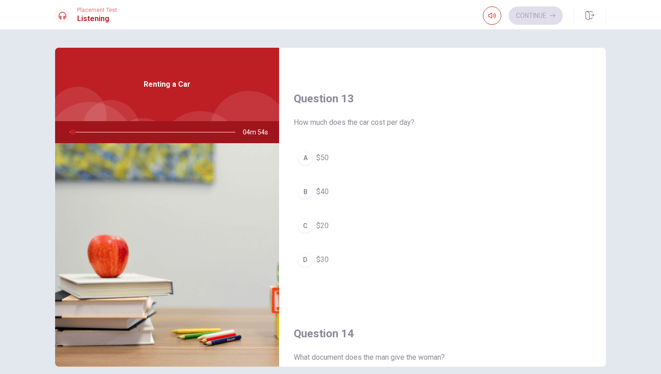
click at [304, 190] on div "B" at bounding box center [305, 192] width 15 height 15
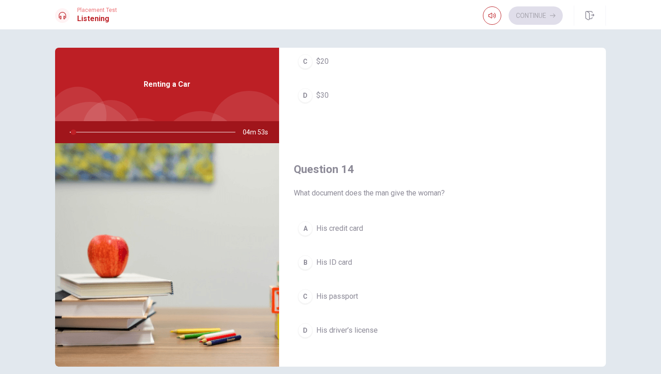
click at [305, 220] on button "A His credit card" at bounding box center [442, 228] width 297 height 23
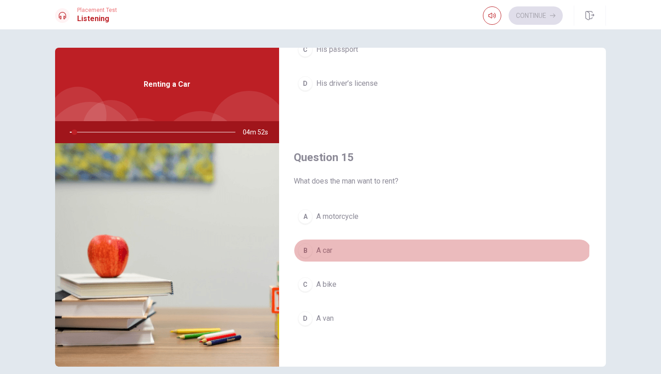
click at [306, 246] on div "B" at bounding box center [305, 250] width 15 height 15
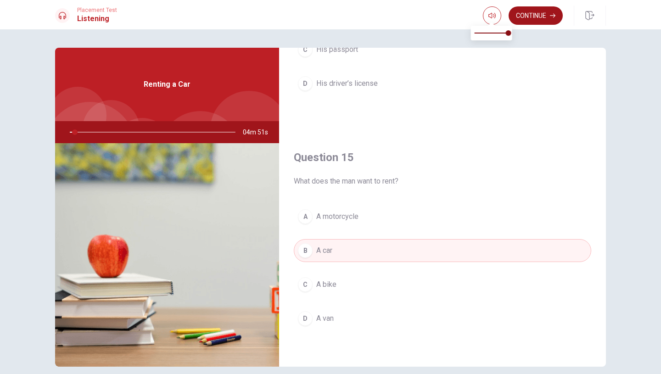
click at [529, 15] on button "Continue" at bounding box center [536, 15] width 54 height 18
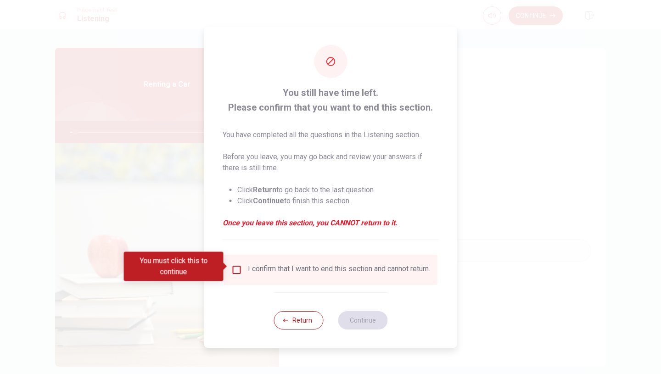
click at [238, 265] on input "You must click this to continue" at bounding box center [236, 269] width 11 height 11
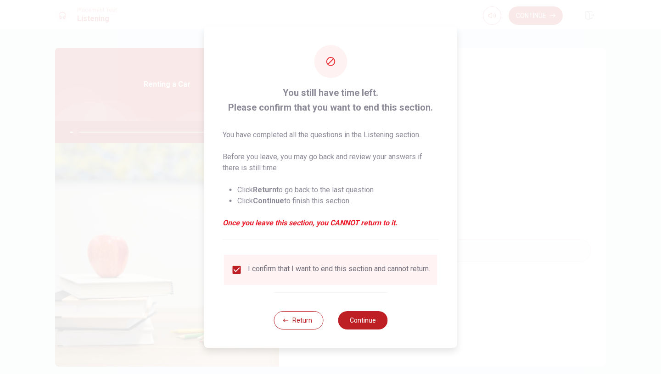
click at [370, 313] on div "Return Continue" at bounding box center [331, 320] width 114 height 56
click at [361, 318] on button "Continue" at bounding box center [363, 320] width 50 height 18
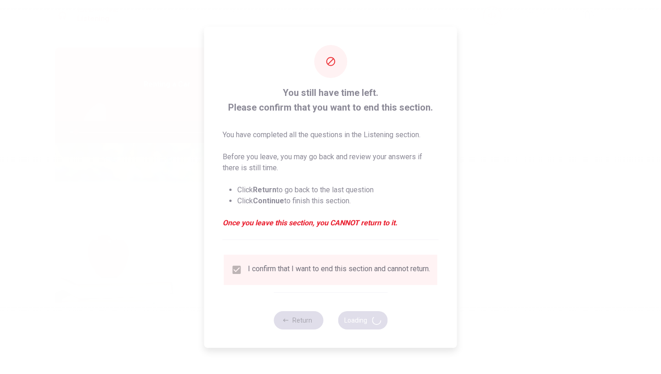
type input "4"
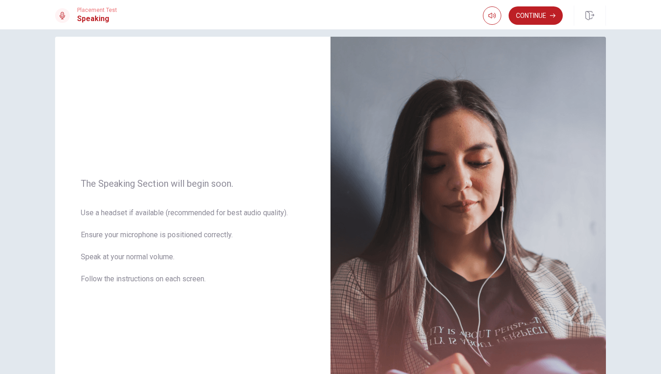
scroll to position [0, 0]
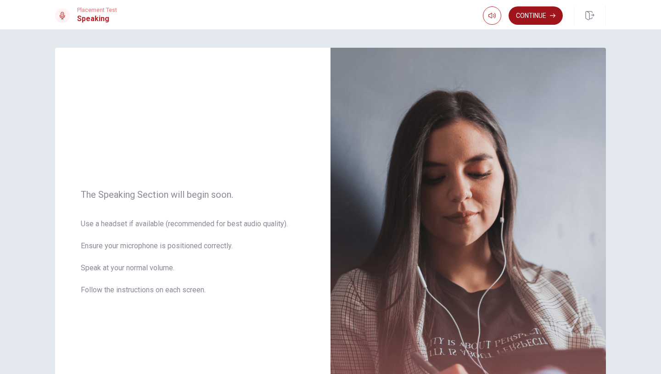
click at [544, 15] on button "Continue" at bounding box center [536, 15] width 54 height 18
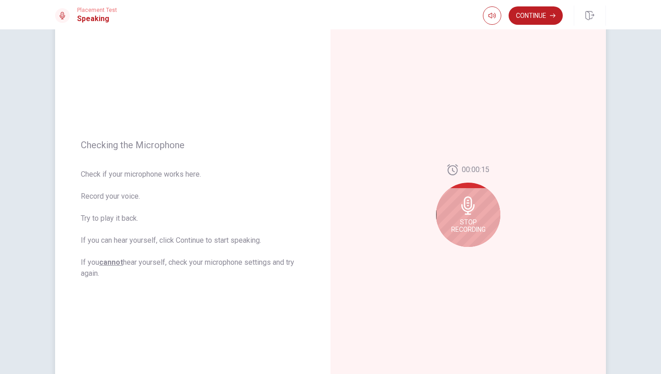
scroll to position [40, 0]
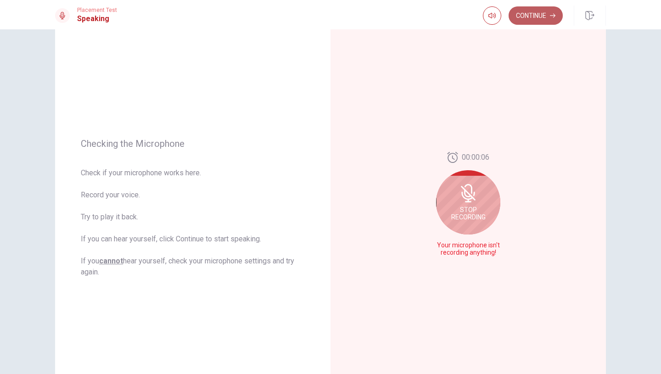
click at [537, 13] on button "Continue" at bounding box center [536, 15] width 54 height 18
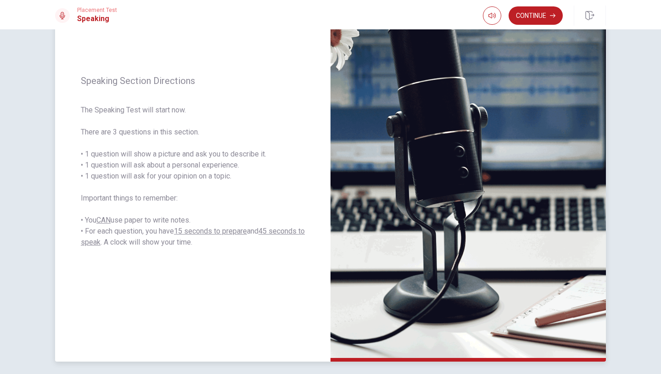
scroll to position [82, 0]
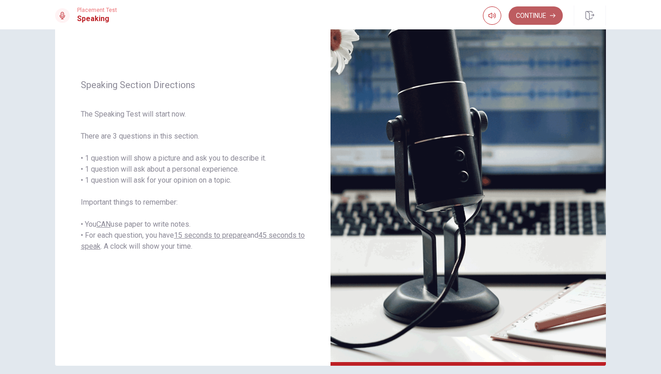
click at [534, 9] on button "Continue" at bounding box center [536, 15] width 54 height 18
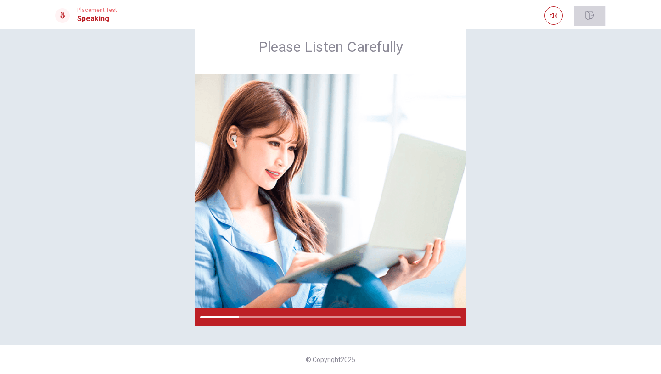
click at [587, 13] on icon "button" at bounding box center [589, 15] width 9 height 9
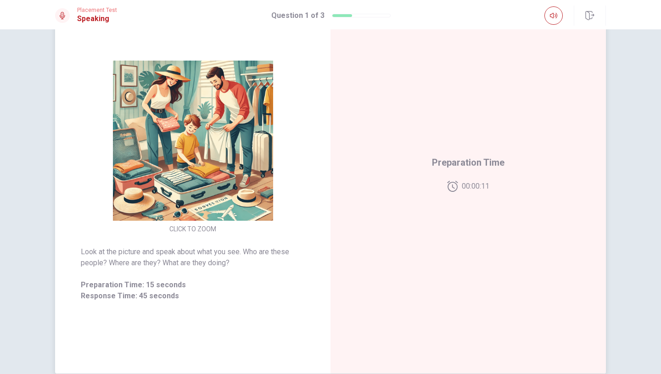
scroll to position [68, 0]
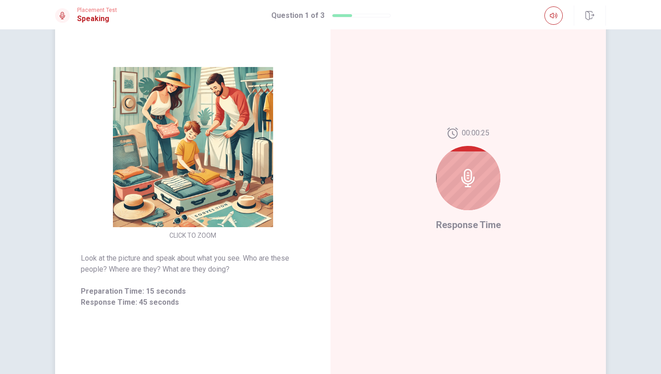
click at [466, 184] on icon at bounding box center [467, 178] width 13 height 18
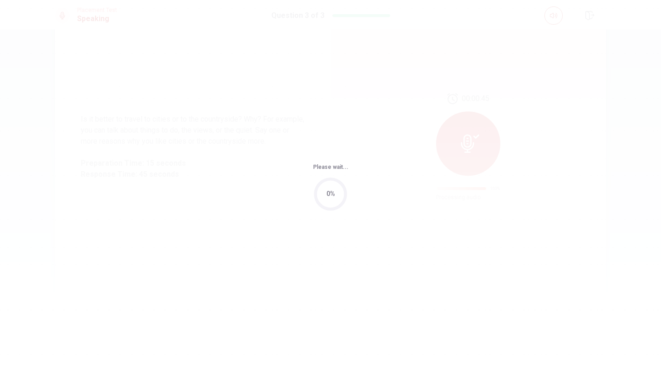
scroll to position [0, 0]
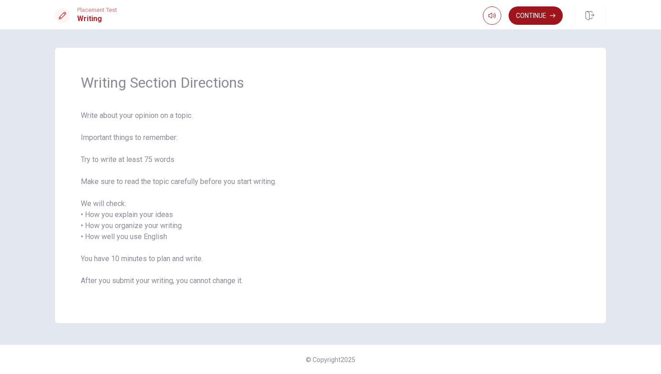
click at [532, 19] on button "Continue" at bounding box center [536, 15] width 54 height 18
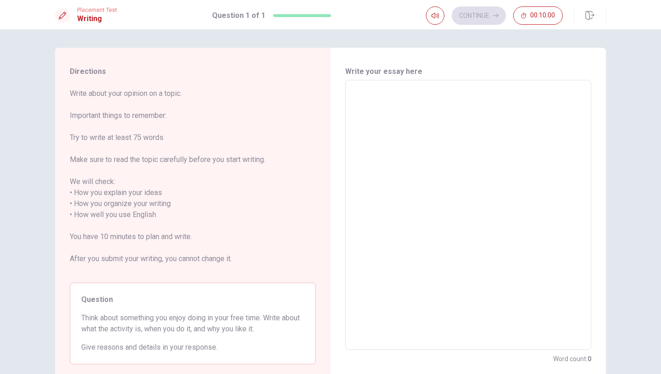
click at [386, 132] on textarea at bounding box center [468, 215] width 233 height 255
type textarea "i"
type textarea "x"
type textarea "i"
type textarea "x"
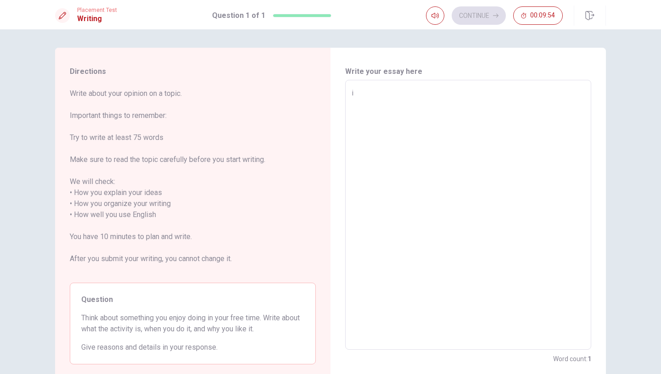
type textarea "i e"
type textarea "x"
type textarea "i en"
type textarea "x"
type textarea "i enj"
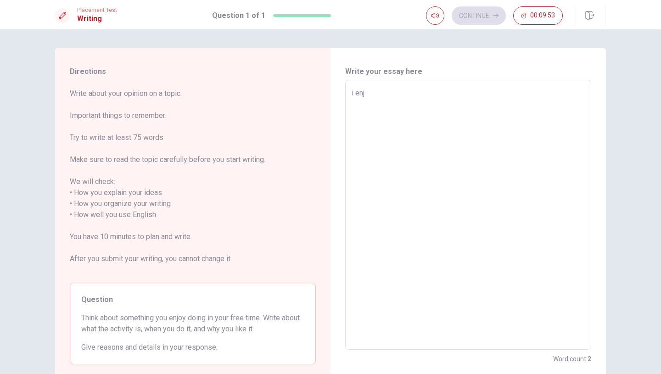
type textarea "x"
type textarea "i enjo"
type textarea "x"
type textarea "i enjoy"
type textarea "x"
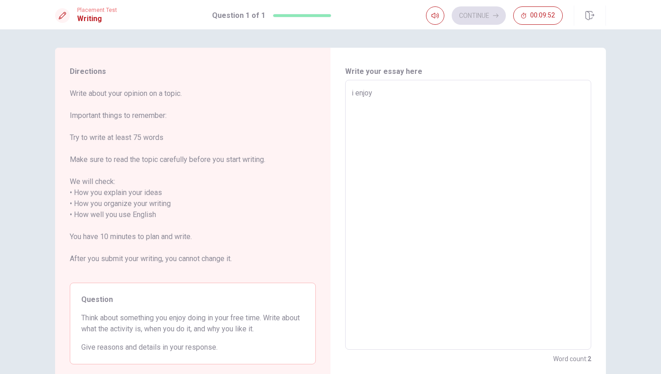
type textarea "i enjoy"
type textarea "x"
type textarea "i enjoy t"
type textarea "x"
type textarea "i enjoy to"
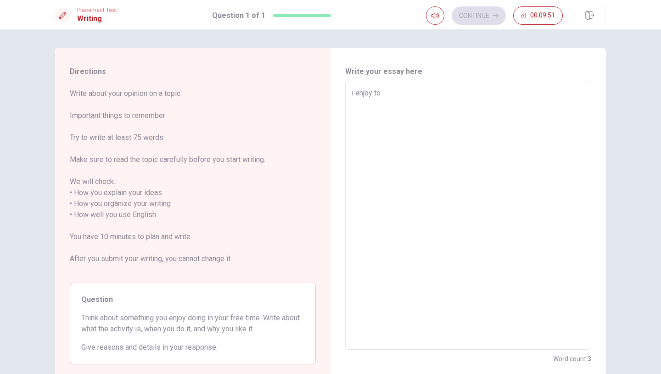
type textarea "x"
type textarea "i enjoy to"
type textarea "x"
type textarea "i enjoy to r"
type textarea "x"
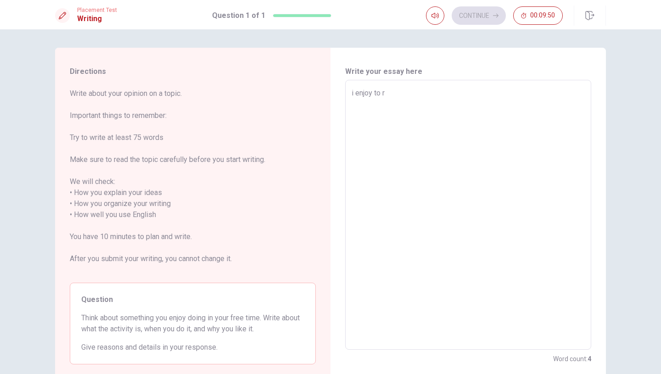
type textarea "i enjoy to"
type textarea "x"
type textarea "i enjoy to w"
type textarea "x"
type textarea "i enjoy to wa"
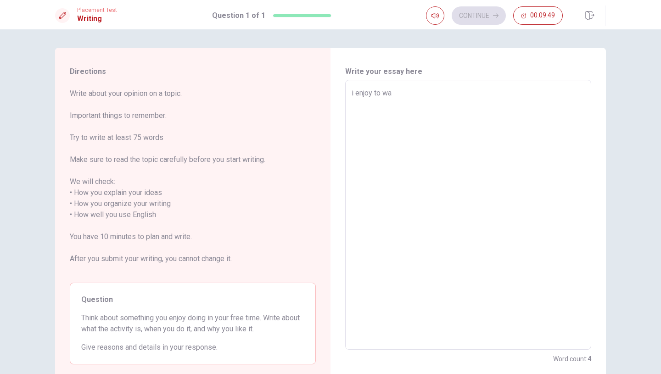
type textarea "x"
type textarea "i enjoy to wat"
type textarea "x"
type textarea "i enjoy to watc"
type textarea "x"
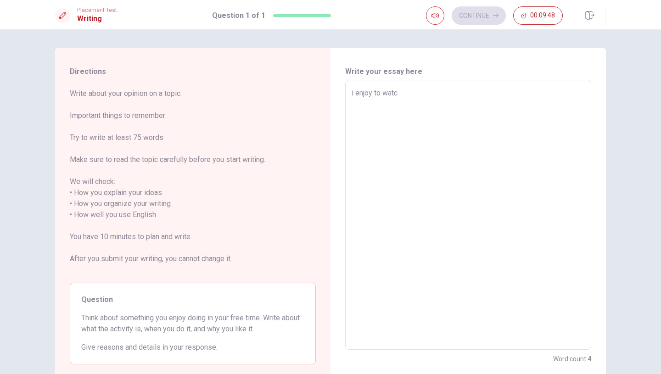
type textarea "i enjoy to watch"
type textarea "x"
type textarea "i enjoy to watch"
type textarea "x"
type textarea "i enjoy to watch t"
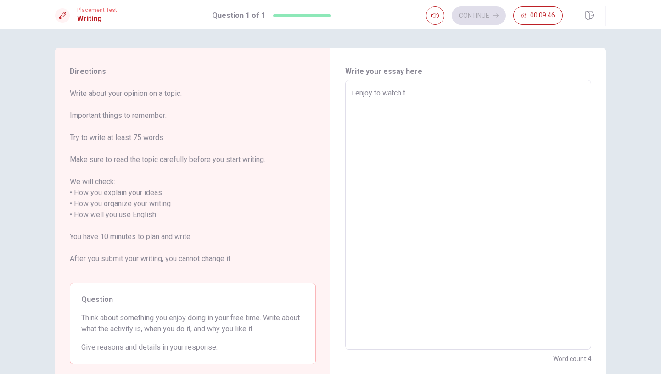
type textarea "x"
type textarea "i enjoy to watch tv"
type textarea "x"
type textarea "i enjoy to watch tv"
type textarea "x"
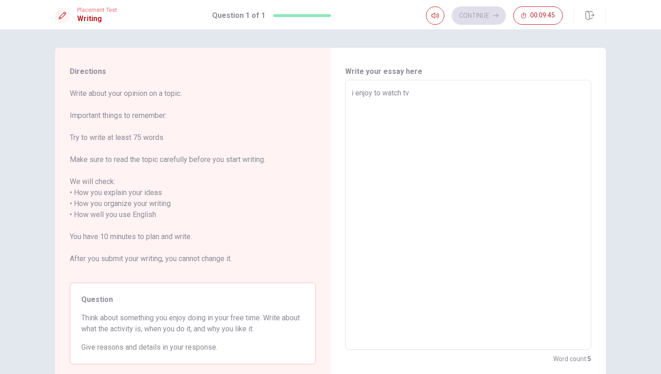
type textarea "i enjoy to watch tv s"
type textarea "x"
type textarea "i enjoy to watch tv sh"
type textarea "x"
type textarea "i enjoy to watch tv sho"
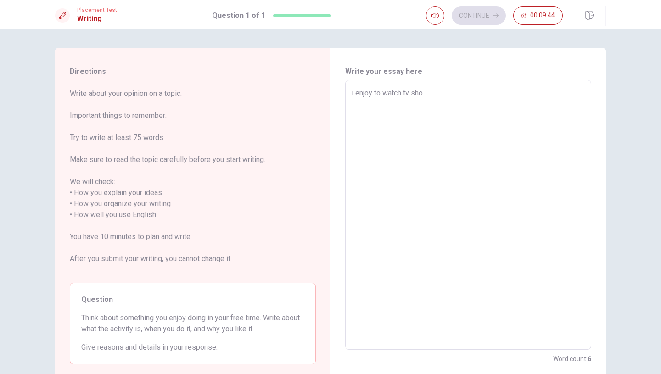
type textarea "x"
type textarea "i enjoy to watch tv shos"
type textarea "x"
type textarea "i enjoy to watch tv sho"
type textarea "x"
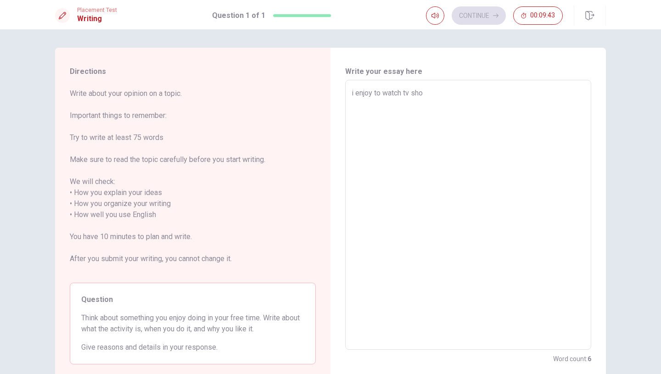
type textarea "i enjoy to watch tv show"
type textarea "x"
type textarea "i enjoy to watch tv shows"
type textarea "x"
type textarea "i enjoy to watch tv shows"
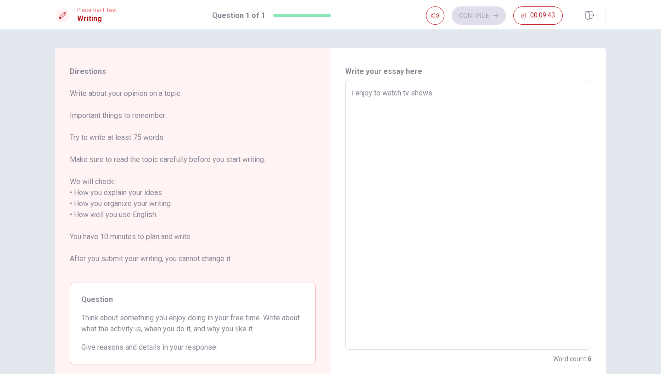
type textarea "x"
type textarea "i enjoy to watch tv shows w"
type textarea "x"
type textarea "i enjoy to watch tv shows wh"
type textarea "x"
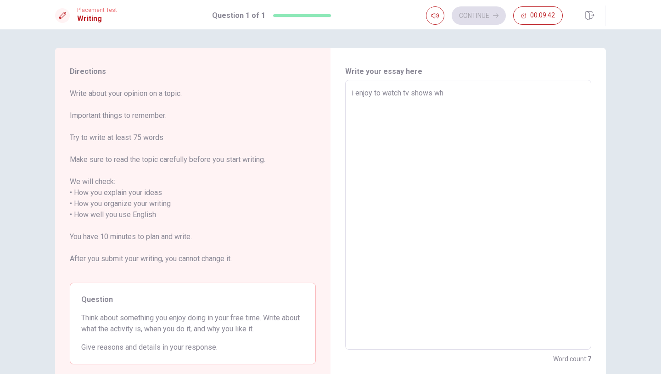
type textarea "i enjoy to watch tv shows whe"
type textarea "x"
type textarea "i enjoy to watch tv shows when"
type textarea "x"
type textarea "i enjoy to watch tv shows when"
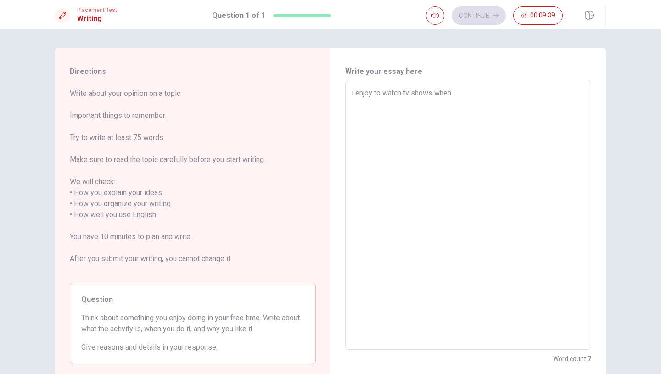
type textarea "x"
type textarea "i enjoy to watch tv shows when i"
type textarea "x"
type textarea "i enjoy to watch tv shows when i"
type textarea "x"
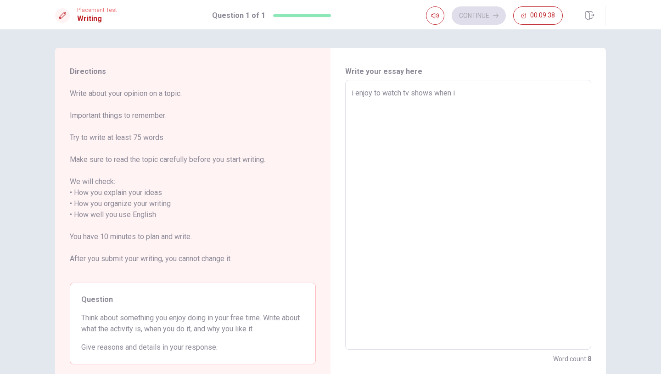
type textarea "i enjoy to watch tv shows when i a"
type textarea "x"
type textarea "i enjoy to watch tv shows when i am"
type textarea "x"
type textarea "i enjoy to watch tv shows when i am"
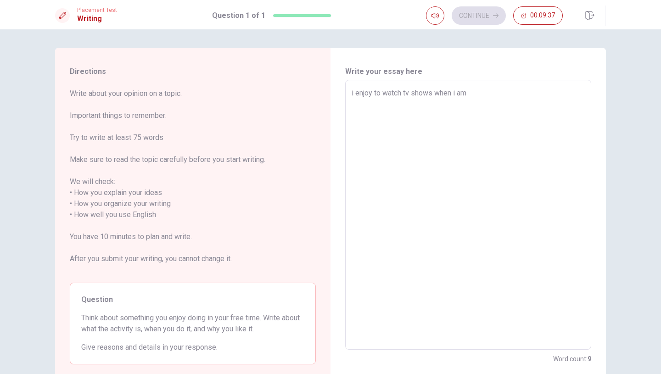
type textarea "x"
type textarea "i enjoy to watch tv shows when i am f"
type textarea "x"
type textarea "i enjoy to watch tv shows when i am fr"
type textarea "x"
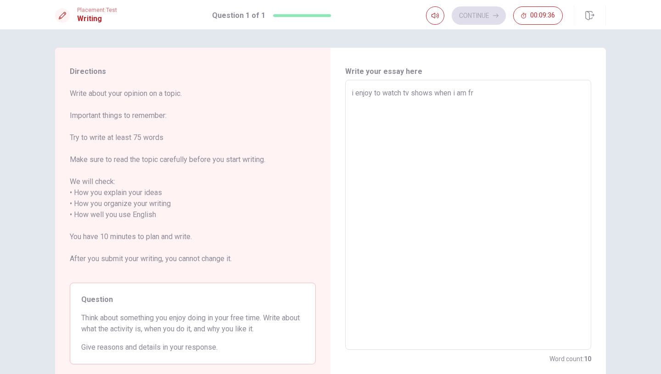
type textarea "i enjoy to watch tv shows when i am fre"
type textarea "x"
type textarea "i enjoy to watch tv shows when i am free"
type textarea "x"
type textarea "i enjoy to watch tv shows when i am free,"
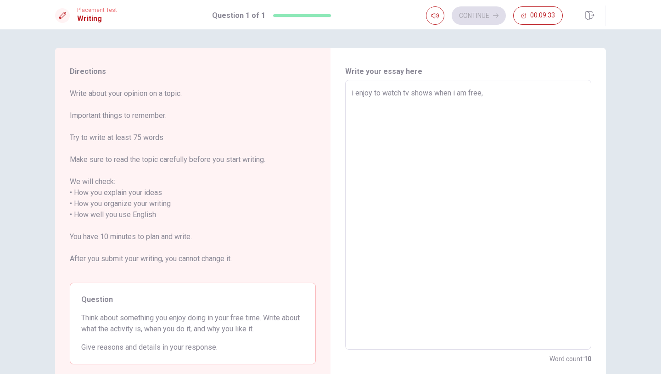
type textarea "x"
type textarea "i enjoy to watch tv shows when i am free,"
type textarea "x"
type textarea "i enjoy to watch tv shows when i am free, I"
type textarea "x"
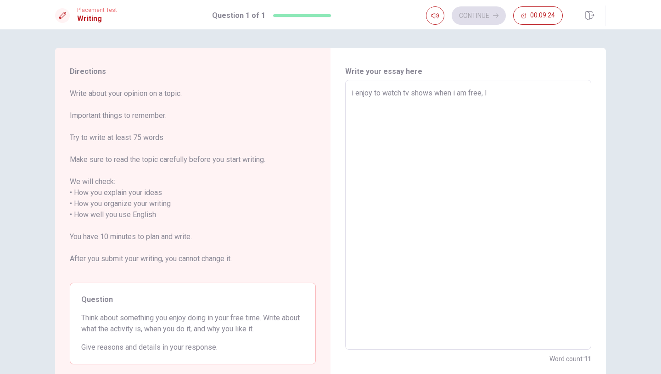
type textarea "i enjoy to watch tv shows when i am free, I"
type textarea "x"
type textarea "i enjoy to watch tv shows when i am free, I l"
type textarea "x"
type textarea "i enjoy to watch tv shows when i am free, I li"
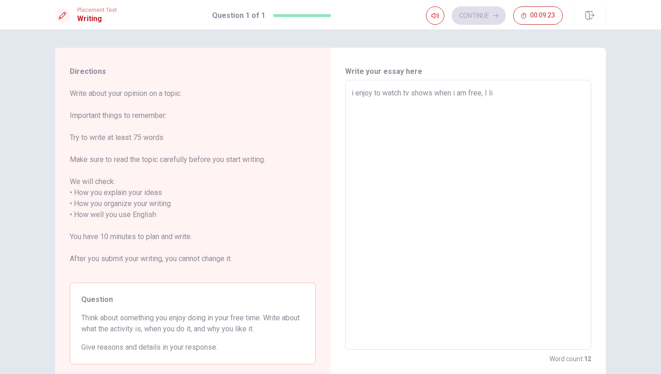
type textarea "x"
type textarea "i enjoy to watch tv shows when i am free, I lik"
type textarea "x"
type textarea "i enjoy to watch tv shows when i am free, I like"
type textarea "x"
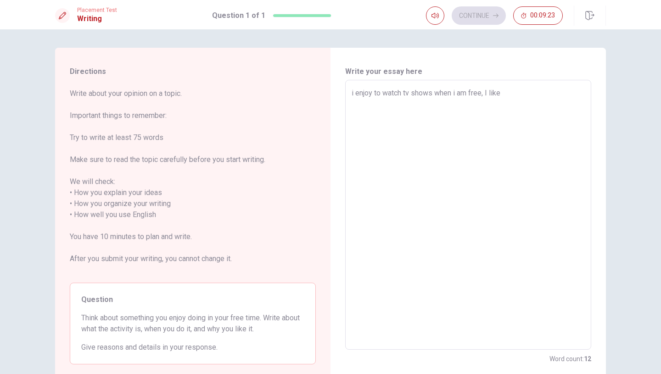
type textarea "i enjoy to watch tv shows when i am free, I like"
type textarea "x"
type textarea "i enjoy to watch tv shows when i am free, I like to"
type textarea "x"
type textarea "i enjoy to watch tv shows when i am free, I like to"
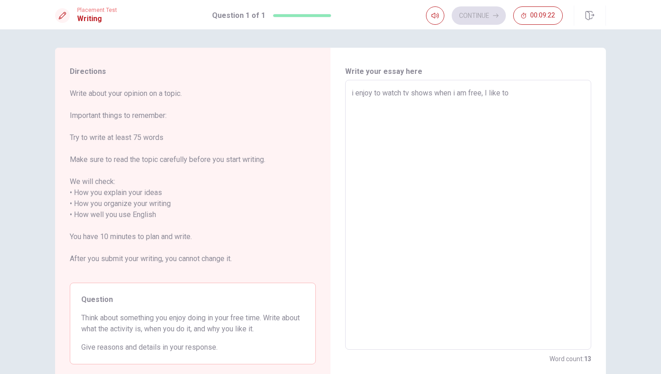
type textarea "x"
type textarea "i enjoy to watch tv shows when i am free, I like to s"
type textarea "x"
type textarea "i enjoy to watch tv shows when i am free, I like to sh"
type textarea "x"
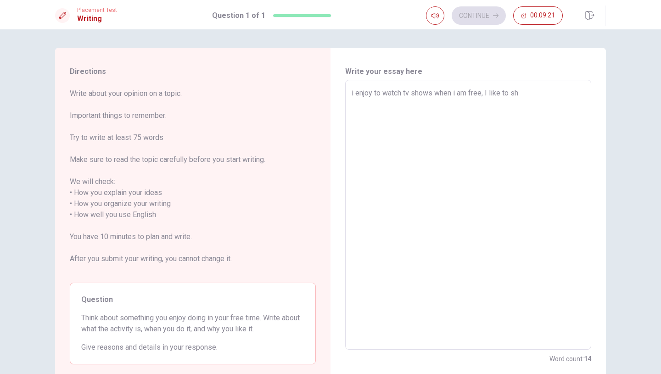
type textarea "i enjoy to watch tv shows when i am free, I like to shw"
type textarea "x"
type textarea "i enjoy to watch tv shows when i am free, I like to sh"
type textarea "x"
type textarea "i enjoy to watch tv shows when i am free, I like to s"
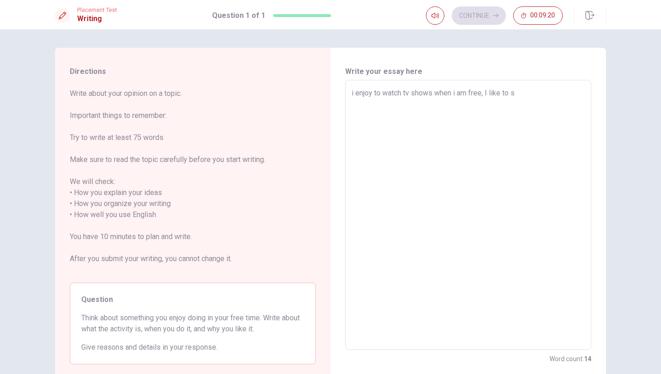
type textarea "x"
type textarea "i enjoy to watch tv shows when i am free, I like to"
type textarea "x"
type textarea "i enjoy to watch tv shows when i am free, I like to w"
type textarea "x"
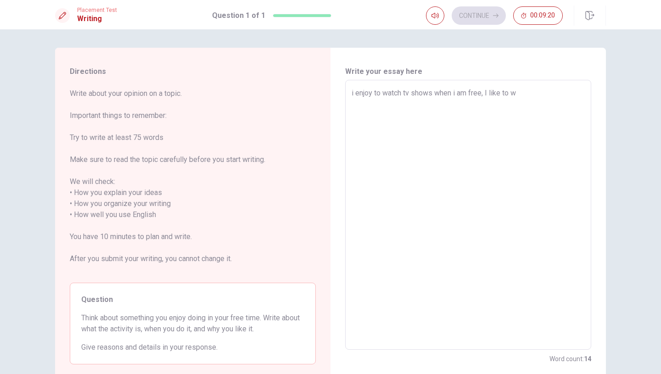
type textarea "i enjoy to watch tv shows when i am free, I like to wa"
type textarea "x"
type textarea "i enjoy to watch tv shows when i am free, I like to wat"
type textarea "x"
type textarea "i enjoy to watch tv shows when i am free, I like to watc"
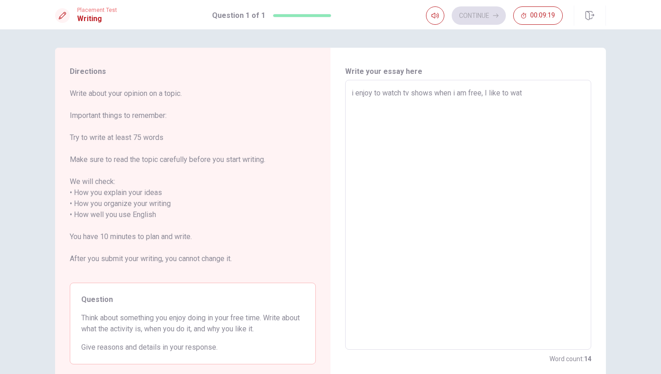
type textarea "x"
type textarea "i enjoy to watch tv shows when i am free, I like to watch"
type textarea "x"
type textarea "i enjoy to watch tv shows when i am free, I like to watch"
type textarea "x"
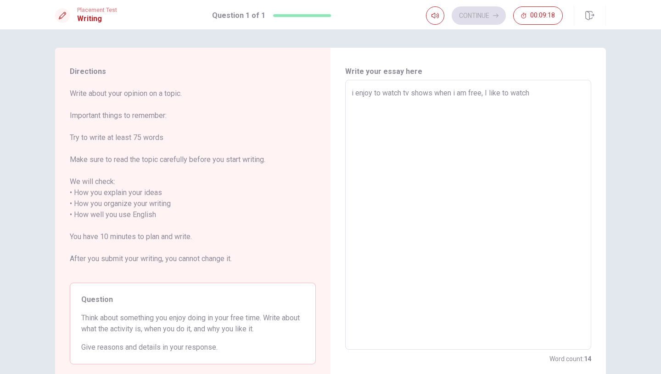
type textarea "i enjoy to watch tv shows when i am free, I like to watch t"
type textarea "x"
type textarea "i enjoy to watch tv shows when i am free, I like to watch tv"
type textarea "x"
type textarea "i enjoy to watch tv shows when i am free, I like to watch tv"
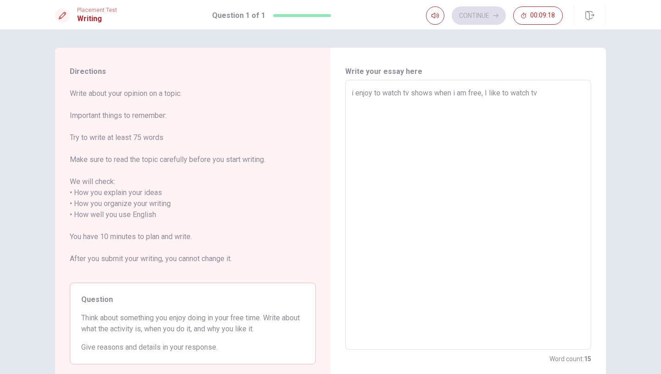
type textarea "x"
type textarea "i enjoy to watch tv shows when i am free, I like to watch tv s"
type textarea "x"
type textarea "i enjoy to watch tv shows when i am free, I like to watch tv sh"
type textarea "x"
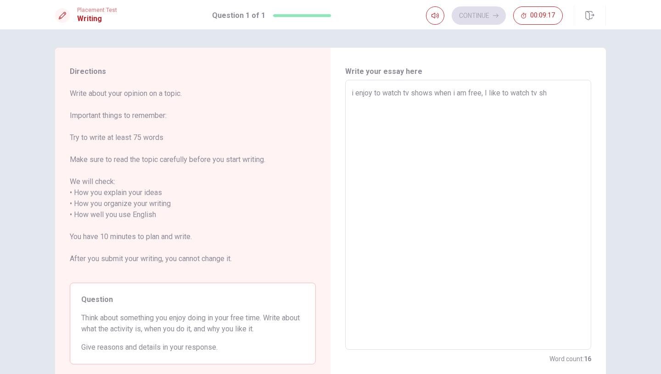
type textarea "i enjoy to watch tv shows when i am free, I like to watch tv sho"
type textarea "x"
type textarea "i enjoy to watch tv shows when i am free, I like to watch tv show"
type textarea "x"
type textarea "i enjoy to watch tv shows when i am free, I like to watch tv shows"
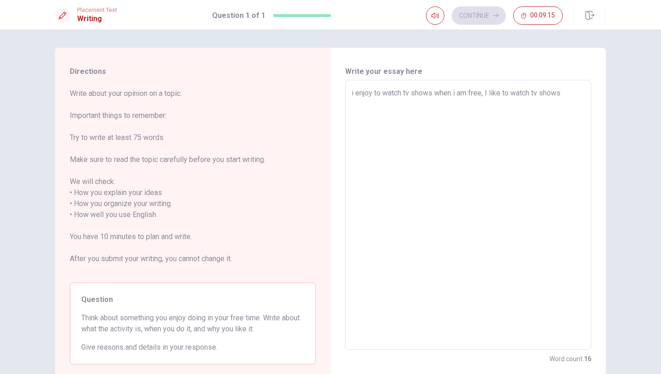
type textarea "x"
type textarea "i enjoy to watch tv shows when i am free, I like to watch t shows"
type textarea "x"
type textarea "i enjoy to watch tv shows when i am free, I like to watch shows"
type textarea "x"
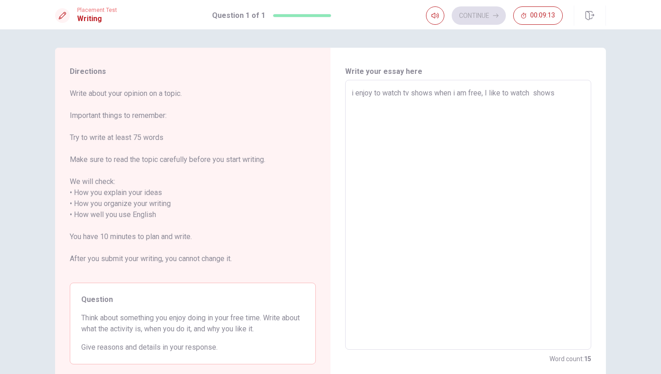
type textarea "i enjoy to watch tv shows when i am free, I like to watch T shows"
type textarea "x"
type textarea "i enjoy to watch tv shows when i am free, I like to watch TV shows"
type textarea "x"
click at [410, 92] on textarea "i enjoy to watch tv shows when i am free, I like to watch TV shows" at bounding box center [468, 215] width 233 height 255
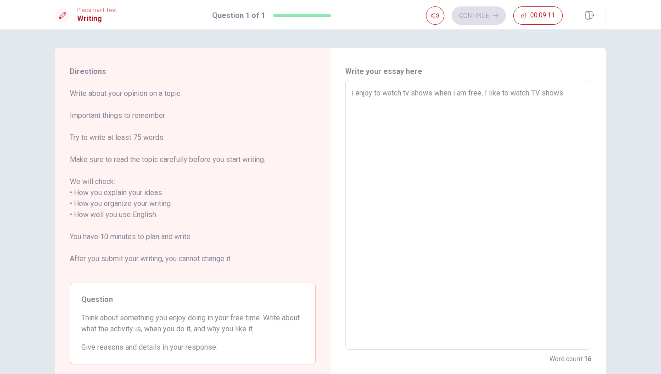
type textarea "i enjoy to watch t shows when i am free, I like to watch TV shows"
type textarea "x"
type textarea "i enjoy to watch shows when i am free, I like to watch TV shows"
type textarea "x"
type textarea "i enjoy to watch T shows when i am free, I like to watch TV shows"
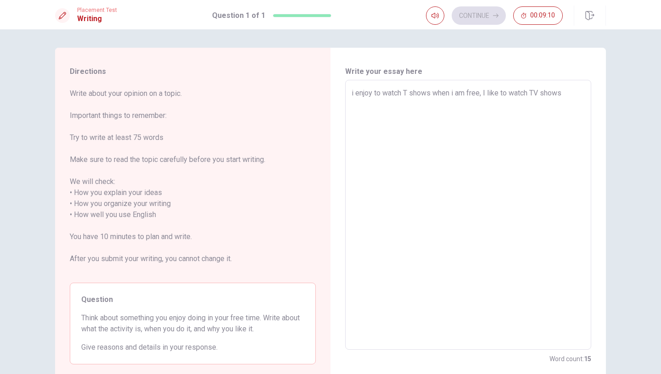
type textarea "x"
type textarea "i enjoy to watch TV shows when i am free, I like to watch TV shows"
click at [575, 95] on textarea "i enjoy to watch TV shows when i am free, I like to watch TV shows" at bounding box center [468, 215] width 233 height 255
type textarea "x"
type textarea "i enjoy to watch TV shows when i am free, I like to watch TV shows"
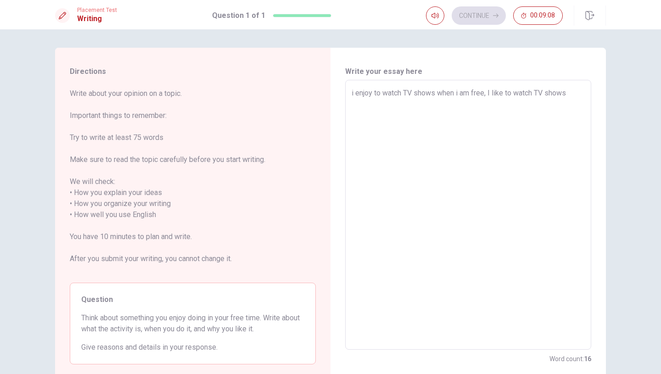
type textarea "x"
type textarea "i enjoy to watch TV shows when i am free, I like to watch TV shows b"
type textarea "x"
type textarea "i enjoy to watch TV shows when i am free, I like to watch TV shows be"
type textarea "x"
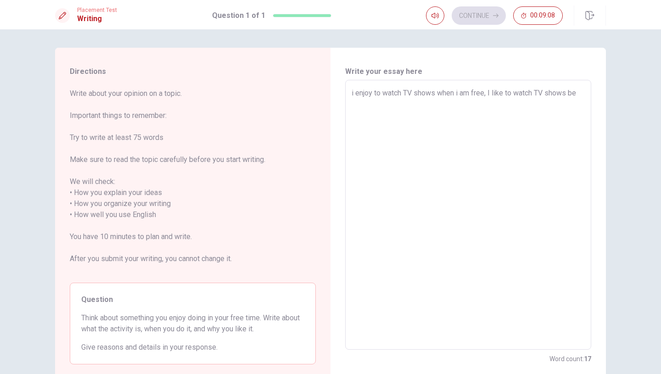
type textarea "i enjoy to watch TV shows when i am free, I like to watch TV shows bec"
type textarea "x"
type textarea "i enjoy to watch TV shows when i am free, I like to watch TV shows beca"
type textarea "x"
type textarea "i enjoy to watch TV shows when i am free, I like to watch TV shows becau"
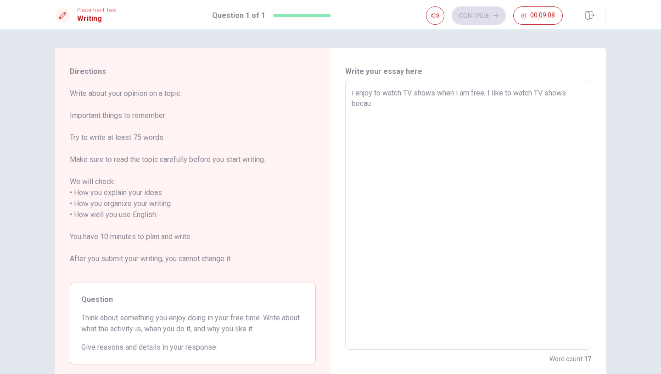
type textarea "x"
type textarea "i enjoy to watch TV shows when i am free, I like to watch TV shows becaus"
type textarea "x"
type textarea "i enjoy to watch TV shows when i am free, I like to watch TV shows because"
type textarea "x"
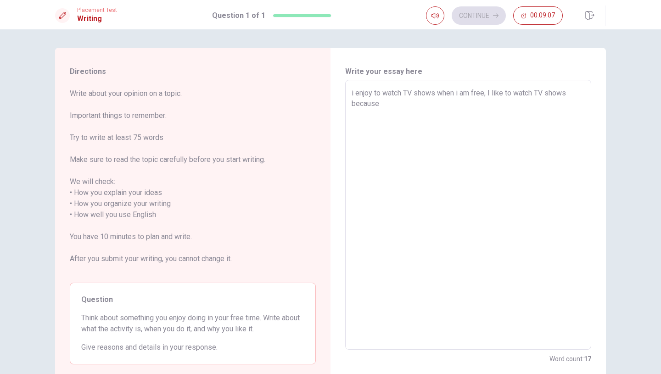
type textarea "i enjoy to watch TV shows when i am free, I like to watch TV shows because"
type textarea "x"
type textarea "i enjoy to watch TV shows when i am free, I like to watch TV shows because i"
type textarea "x"
type textarea "i enjoy to watch TV shows when i am free, I like to watch TV shows because it"
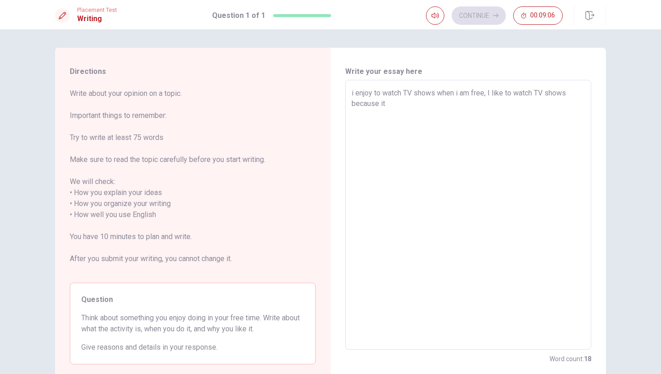
type textarea "x"
type textarea "i enjoy to watch TV shows when i am free, I like to watch TV shows because it"
type textarea "x"
type textarea "i enjoy to watch TV shows when i am free, I like to watch TV shows because it."
type textarea "x"
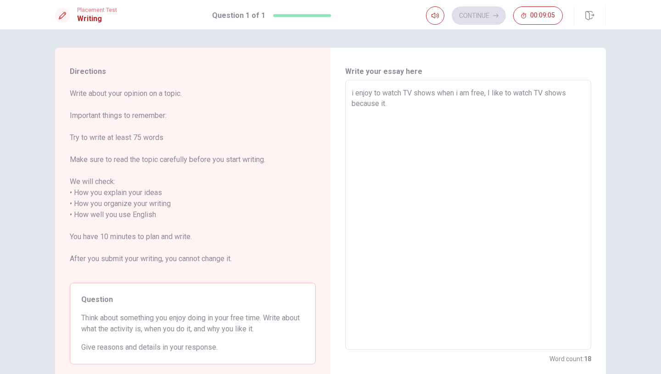
type textarea "i enjoy to watch TV shows when i am free, I like to watch TV shows because it."
type textarea "x"
type textarea "i enjoy to watch TV shows when i am free, I like to watch TV shows because it"
type textarea "x"
type textarea "i enjoy to watch TV shows when i am free, I like to watch TV shows because it"
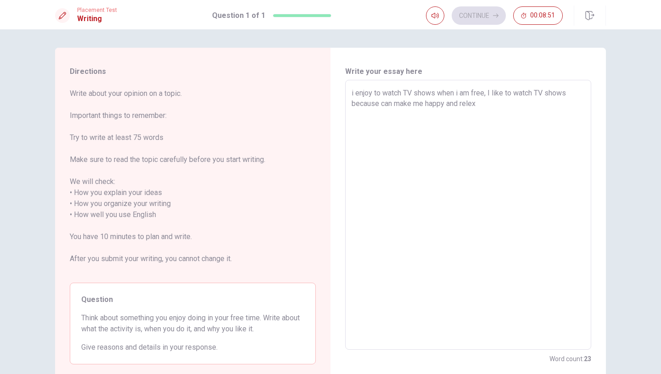
click at [473, 105] on textarea "i enjoy to watch TV shows when i am free, I like to watch TV shows because can …" at bounding box center [468, 215] width 233 height 255
click at [483, 105] on textarea "i enjoy to watch TV shows when i am free, I like to watch TV shows because can …" at bounding box center [468, 215] width 233 height 255
click at [480, 104] on textarea "i enjoy to watch TV shows when i am free, I like to watch TV shows because can …" at bounding box center [468, 215] width 233 height 255
click at [519, 110] on textarea "i enjoy to watch TV shows when i am free, I like to watch TV shows because can …" at bounding box center [468, 215] width 233 height 255
click at [479, 17] on div "Continue 00:08:22" at bounding box center [494, 15] width 137 height 18
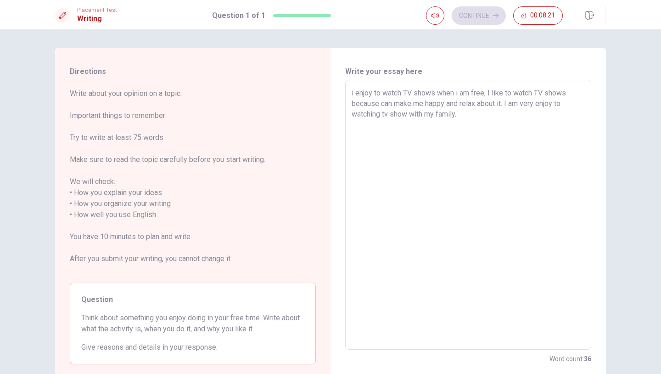
click at [467, 121] on textarea "i enjoy to watch TV shows when i am free, I like to watch TV shows because can …" at bounding box center [468, 215] width 233 height 255
click at [372, 92] on textarea "i enjoy to watch TV shows when i am free, I like to watch TV shows because can …" at bounding box center [468, 215] width 233 height 255
click at [380, 95] on textarea "i enjoy to watch TV shows when i am free, I like to watch TV shows because can …" at bounding box center [468, 215] width 233 height 255
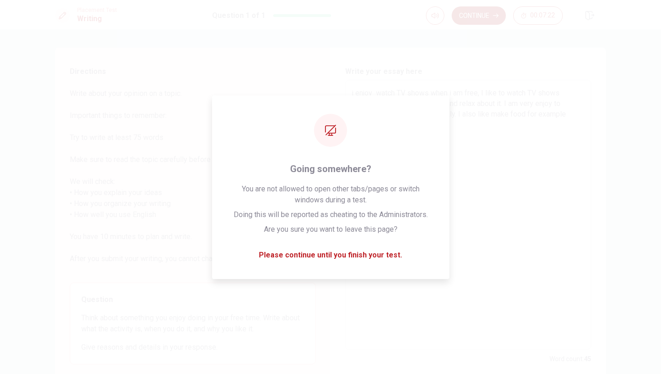
click at [478, 22] on button "Continue" at bounding box center [479, 15] width 54 height 18
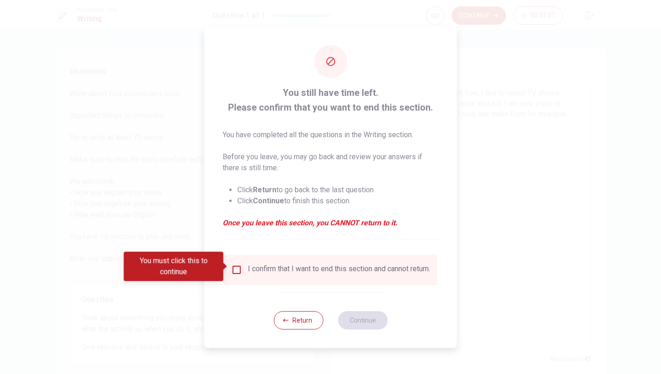
click at [238, 266] on input "You must click this to continue" at bounding box center [236, 269] width 11 height 11
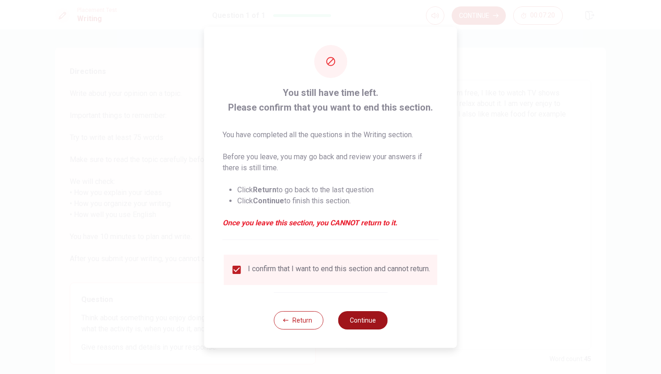
click at [370, 328] on button "Continue" at bounding box center [363, 320] width 50 height 18
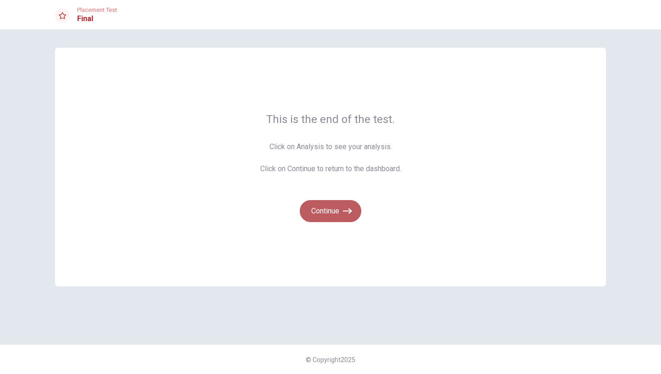
click at [344, 212] on icon "button" at bounding box center [347, 211] width 9 height 9
